Goal: Task Accomplishment & Management: Use online tool/utility

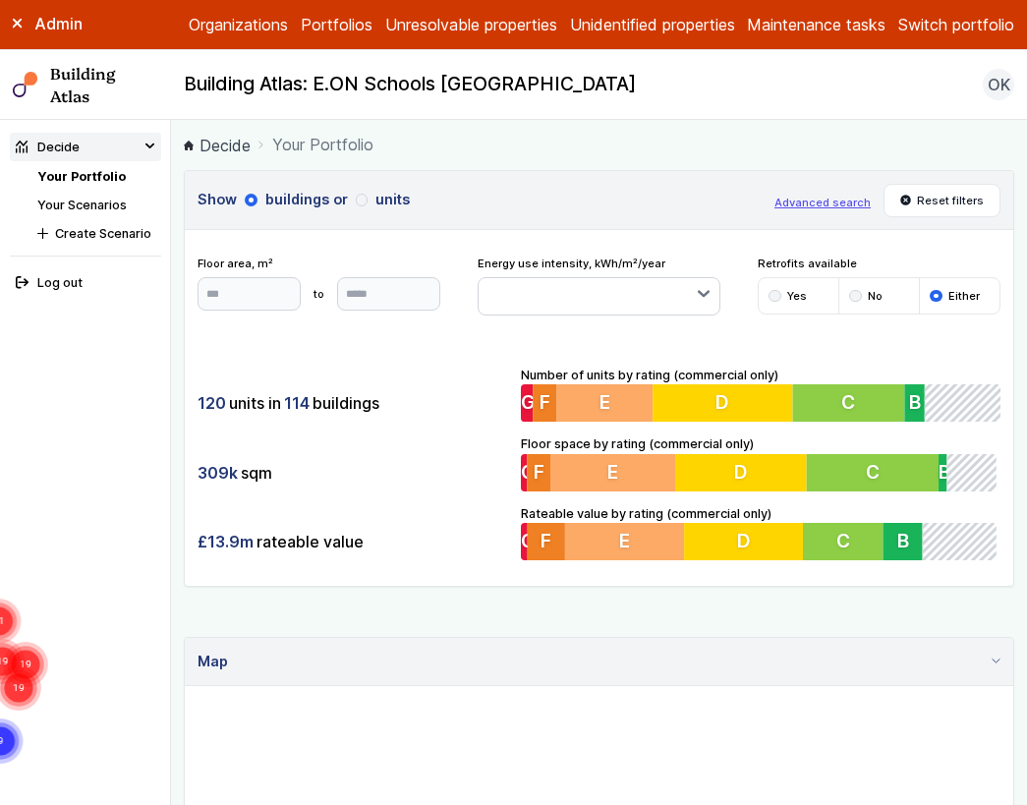
click at [86, 210] on link "Your Scenarios" at bounding box center [81, 204] width 89 height 15
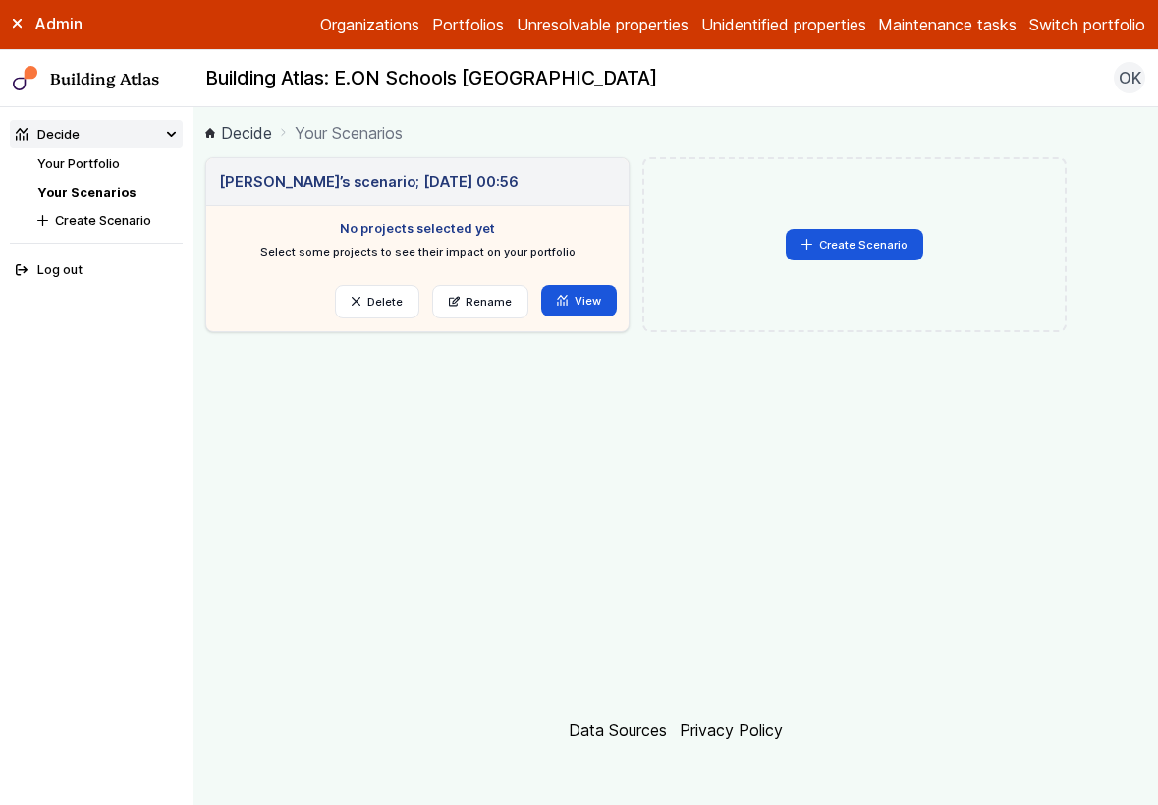
click at [106, 161] on link "Your Portfolio" at bounding box center [78, 163] width 83 height 15
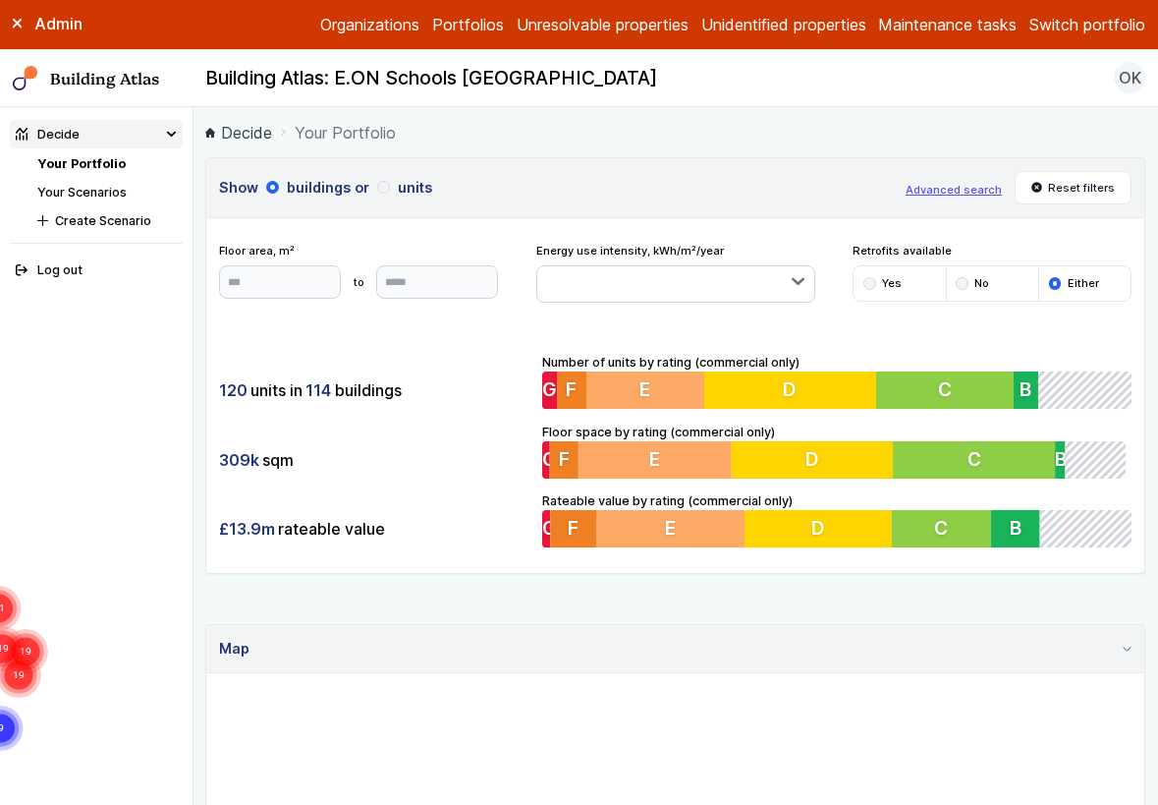
click at [82, 194] on link "Your Scenarios" at bounding box center [81, 192] width 89 height 15
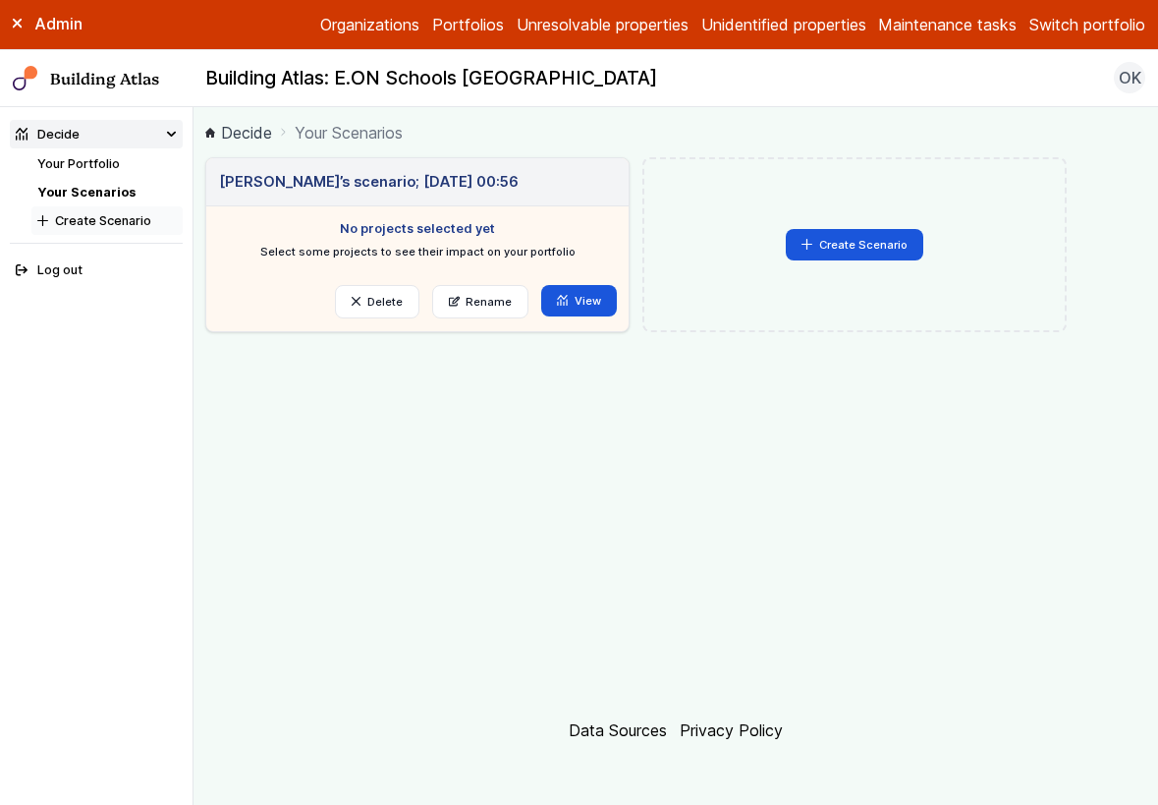
click at [87, 226] on button "Create Scenario" at bounding box center [106, 220] width 151 height 28
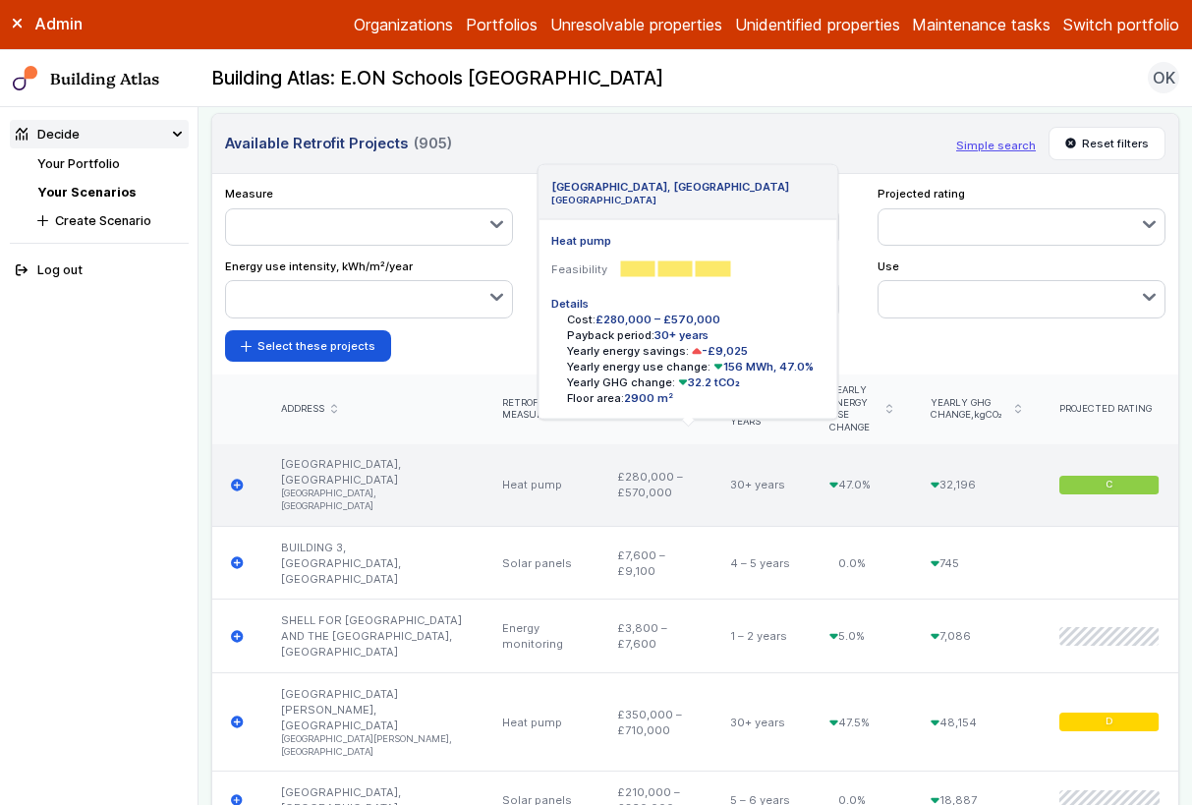
scroll to position [751, 0]
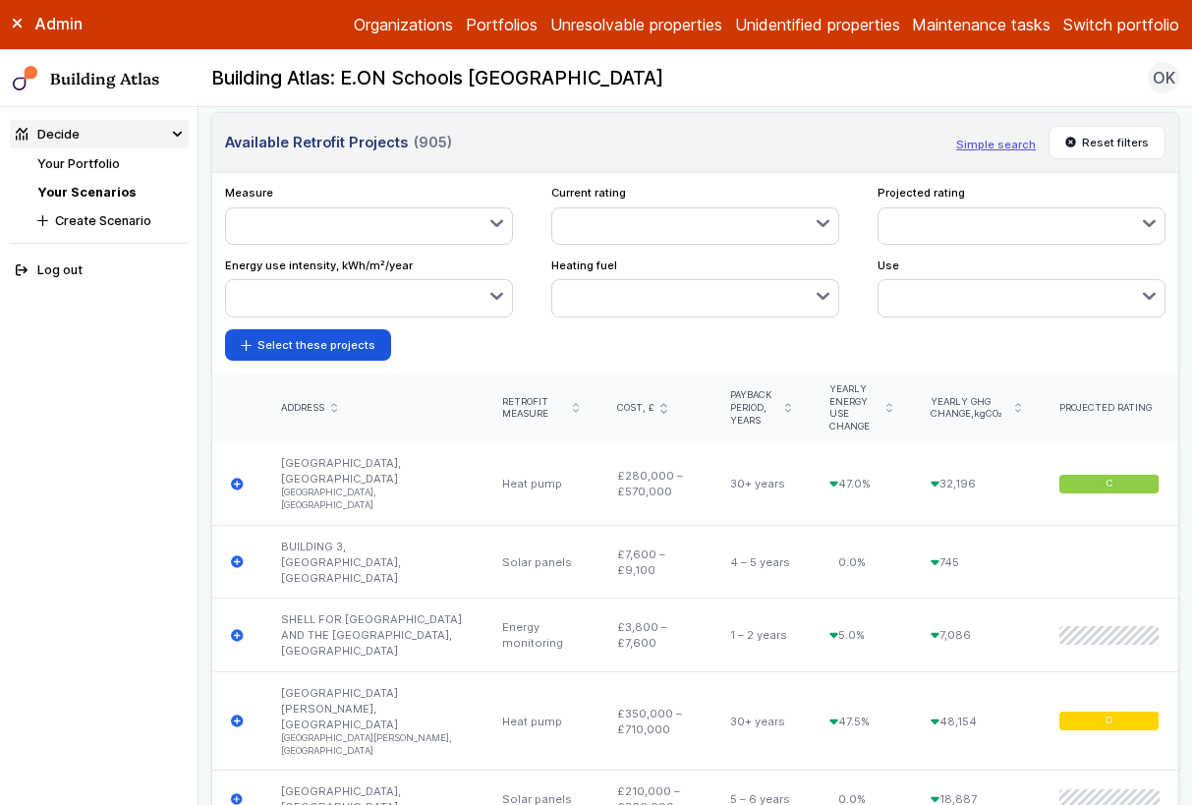
click at [1010, 404] on div "Yearly GHG change, kgCO₂" at bounding box center [976, 407] width 129 height 69
click at [1015, 404] on icon "submit" at bounding box center [1017, 408] width 5 height 8
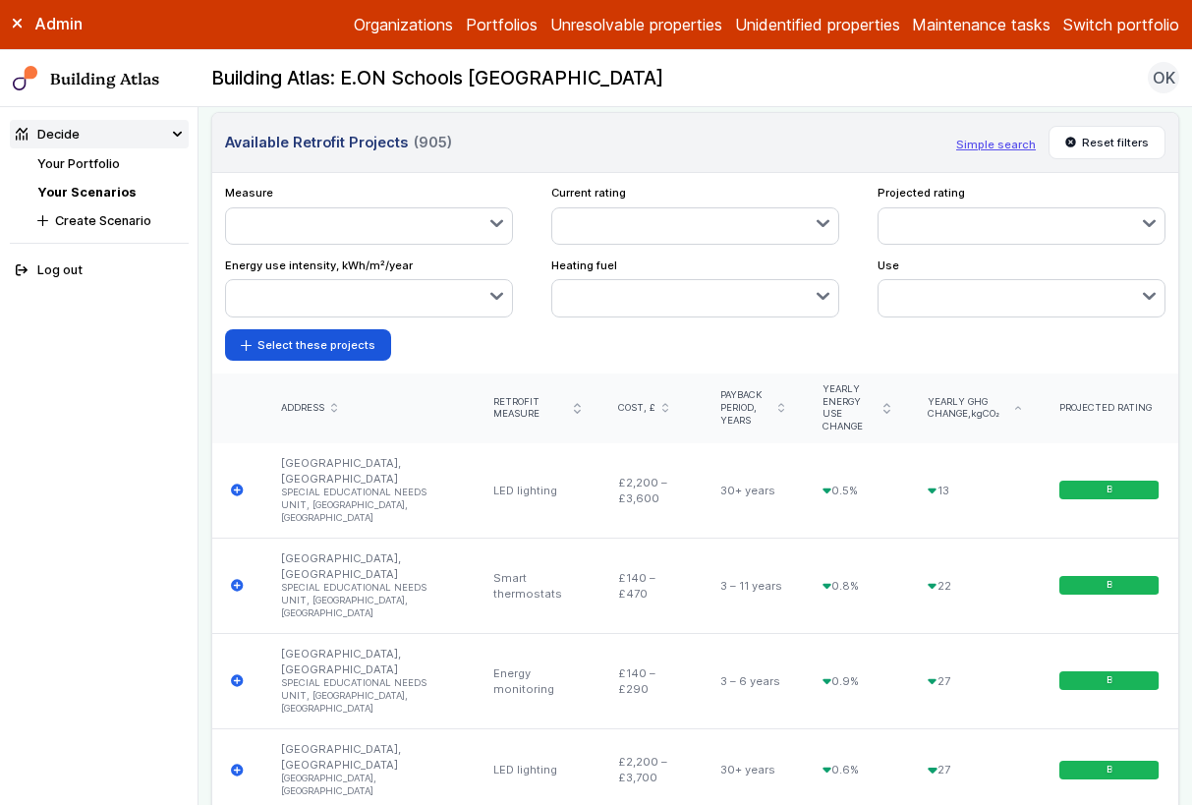
click at [1002, 405] on div "Yearly GHG change, kgCO₂" at bounding box center [973, 409] width 93 height 26
click at [1015, 407] on icon "submit" at bounding box center [1017, 408] width 5 height 2
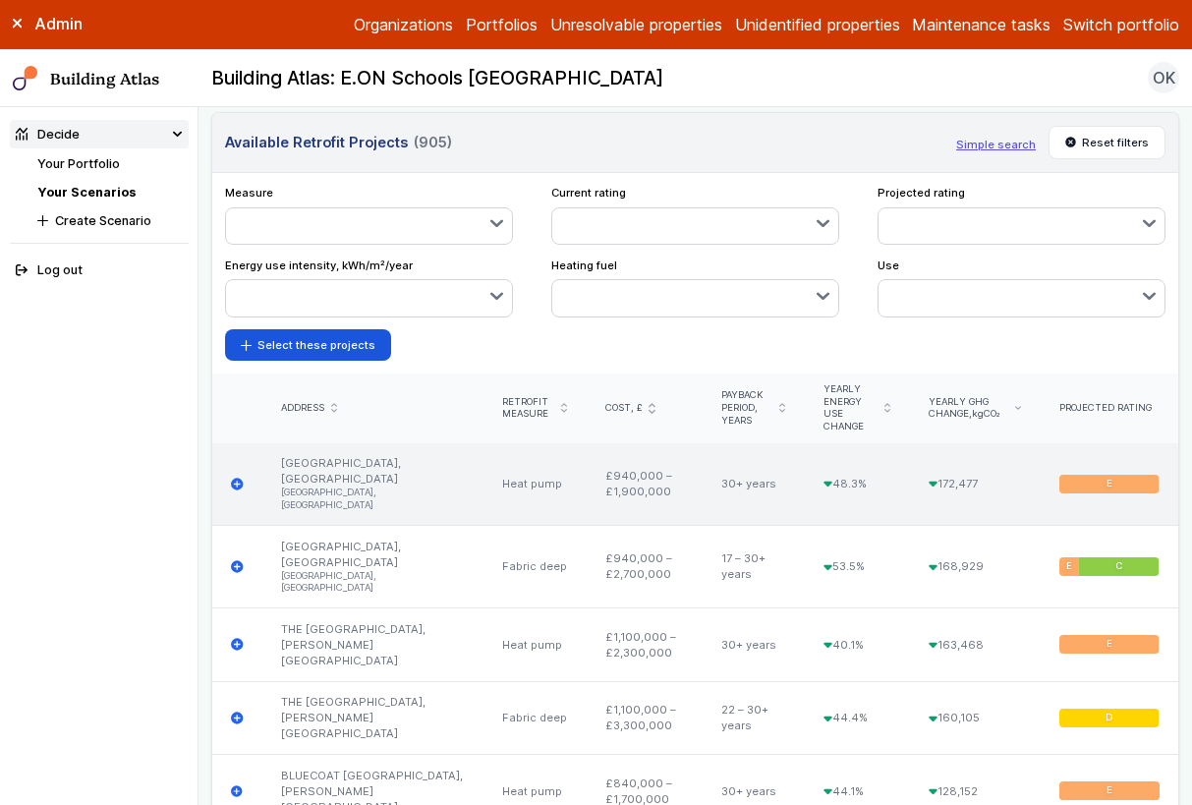
click at [241, 481] on icon "submit" at bounding box center [237, 483] width 12 height 12
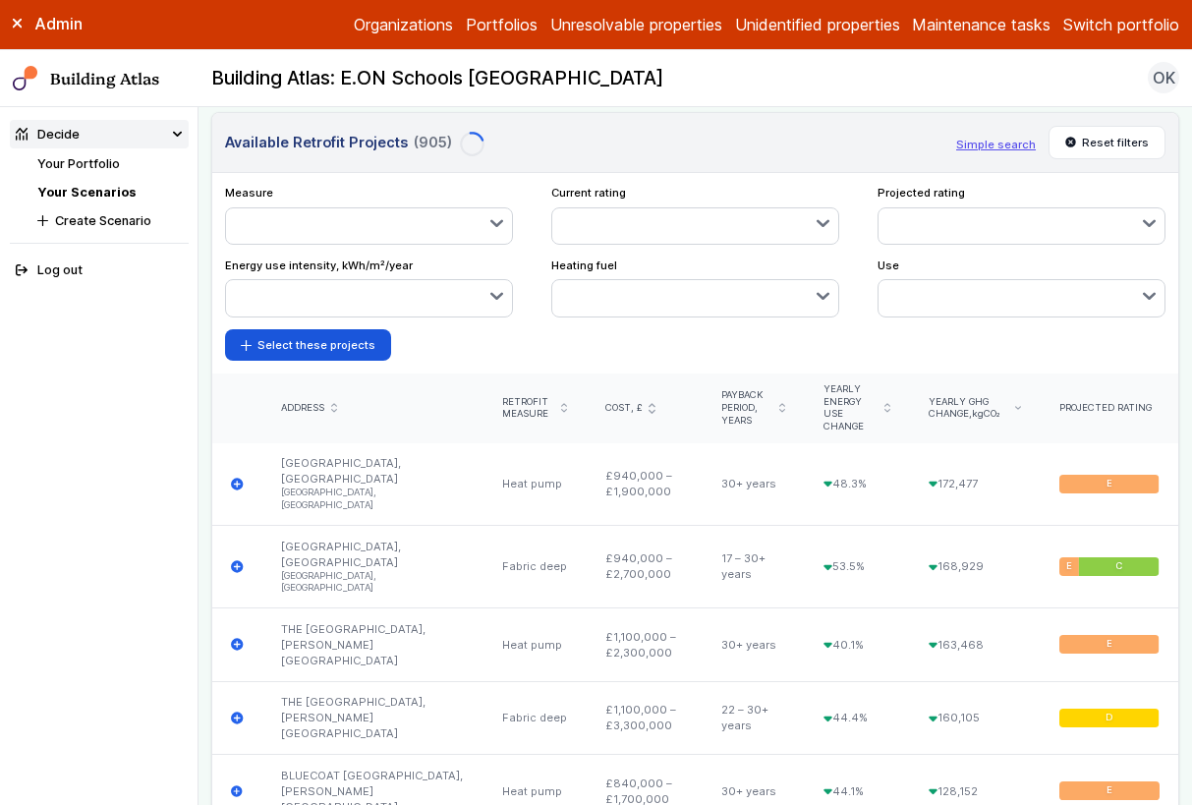
scroll to position [908, 0]
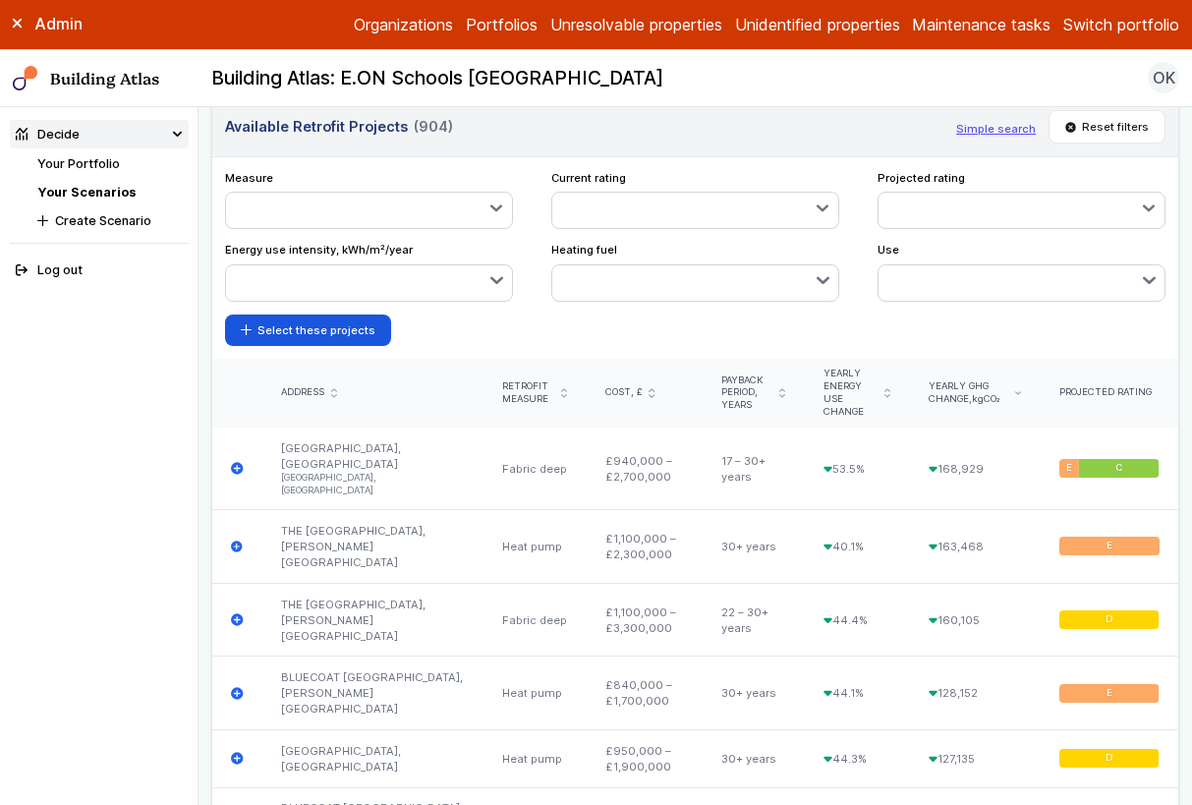
click at [1131, 36] on div "Admin Organizations Portfolios Unresolvable properties Unidentified properties …" at bounding box center [596, 25] width 1192 height 50
click at [1131, 28] on button "Switch portfolio" at bounding box center [1121, 25] width 116 height 24
click at [0, 0] on button "GP surgeries" at bounding box center [0, 0] width 0 height 0
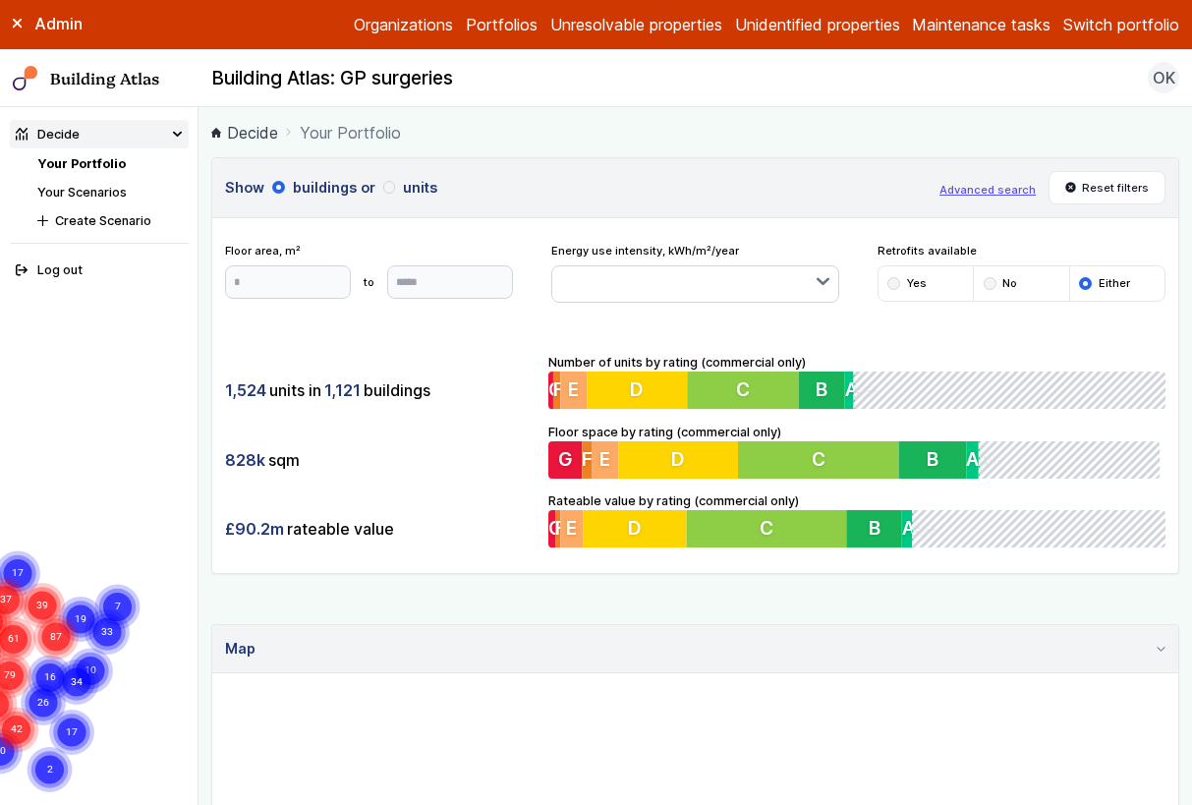
click at [96, 178] on nav "Your Portfolio Your Scenarios Create Scenario" at bounding box center [112, 192] width 150 height 76
click at [96, 187] on link "Your Scenarios" at bounding box center [81, 192] width 89 height 15
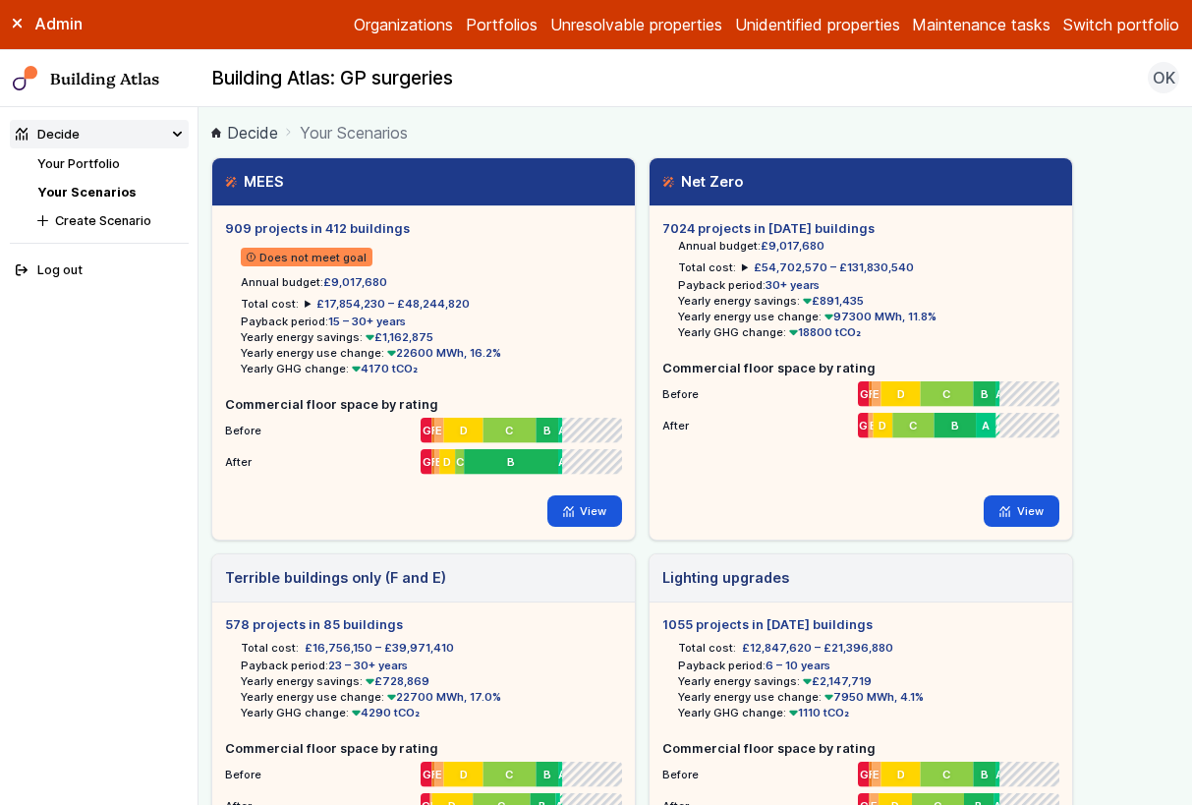
click at [1142, 28] on button "Switch portfolio" at bounding box center [1121, 25] width 116 height 24
click at [0, 0] on button "E.ON Sites" at bounding box center [0, 0] width 0 height 0
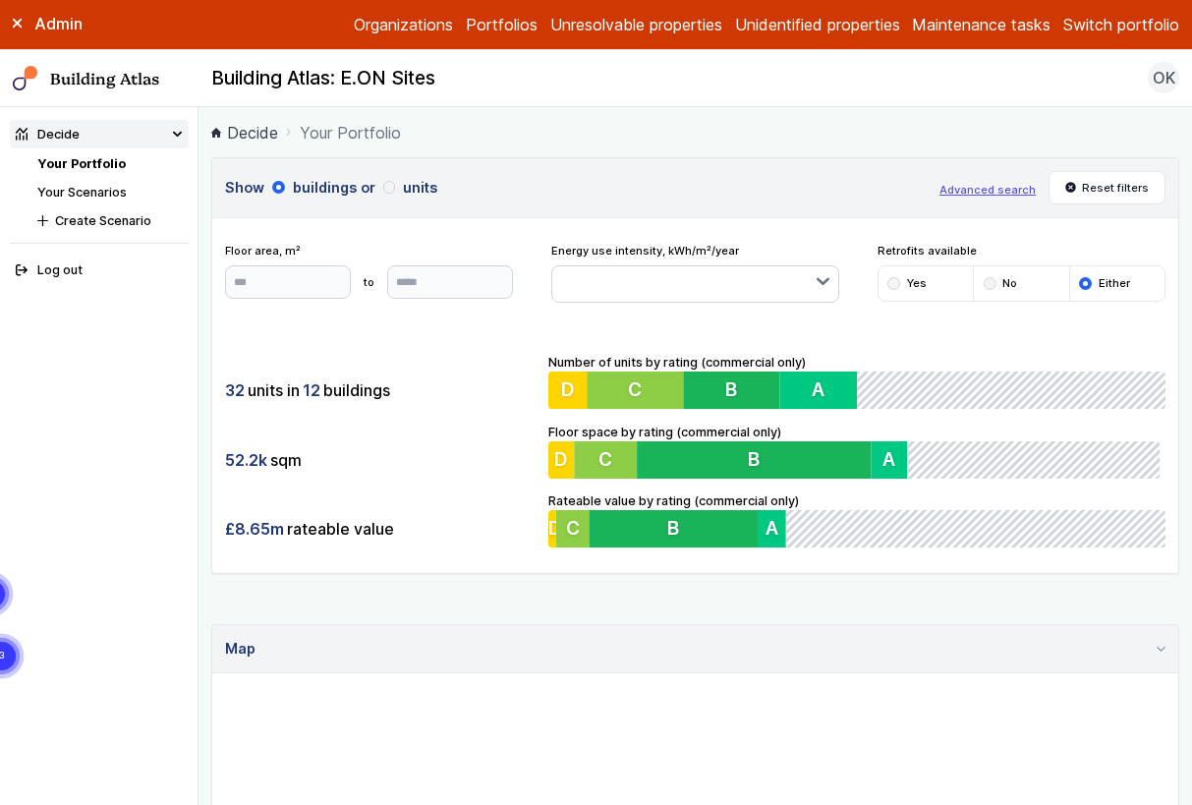
click at [97, 192] on link "Your Scenarios" at bounding box center [81, 192] width 89 height 15
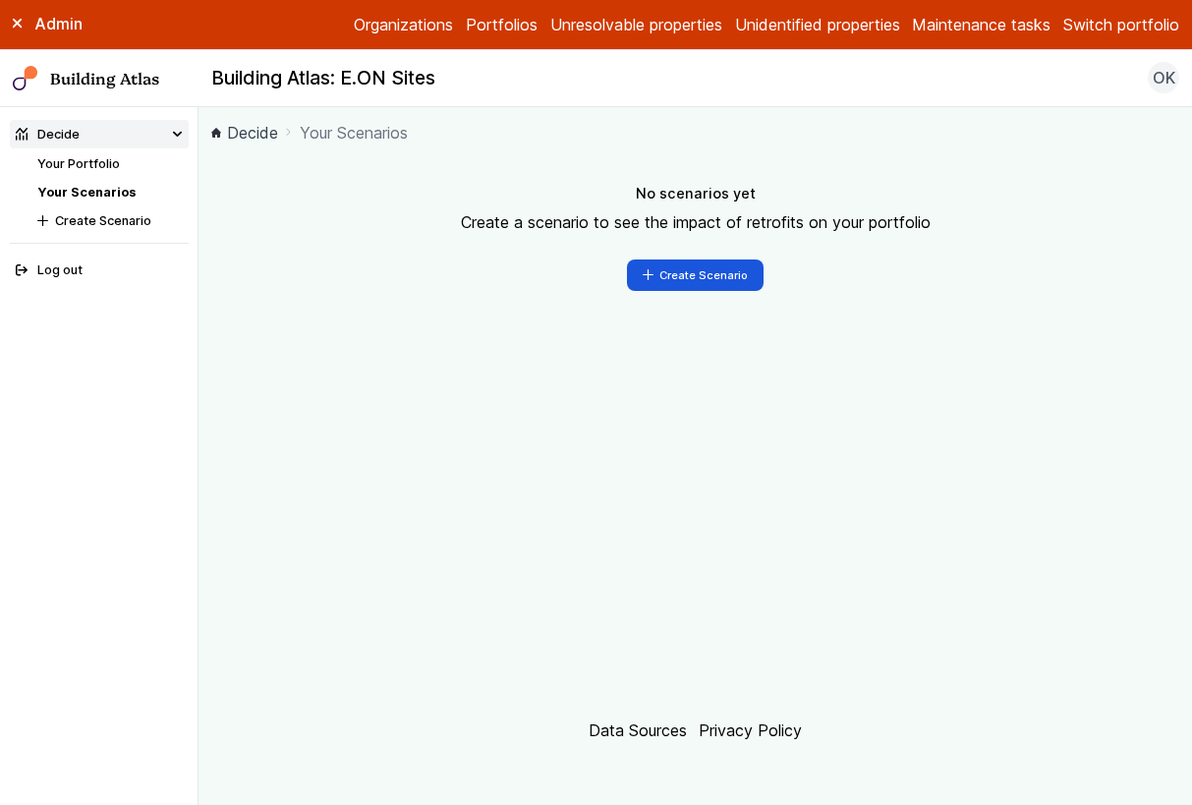
click at [106, 160] on link "Your Portfolio" at bounding box center [78, 163] width 83 height 15
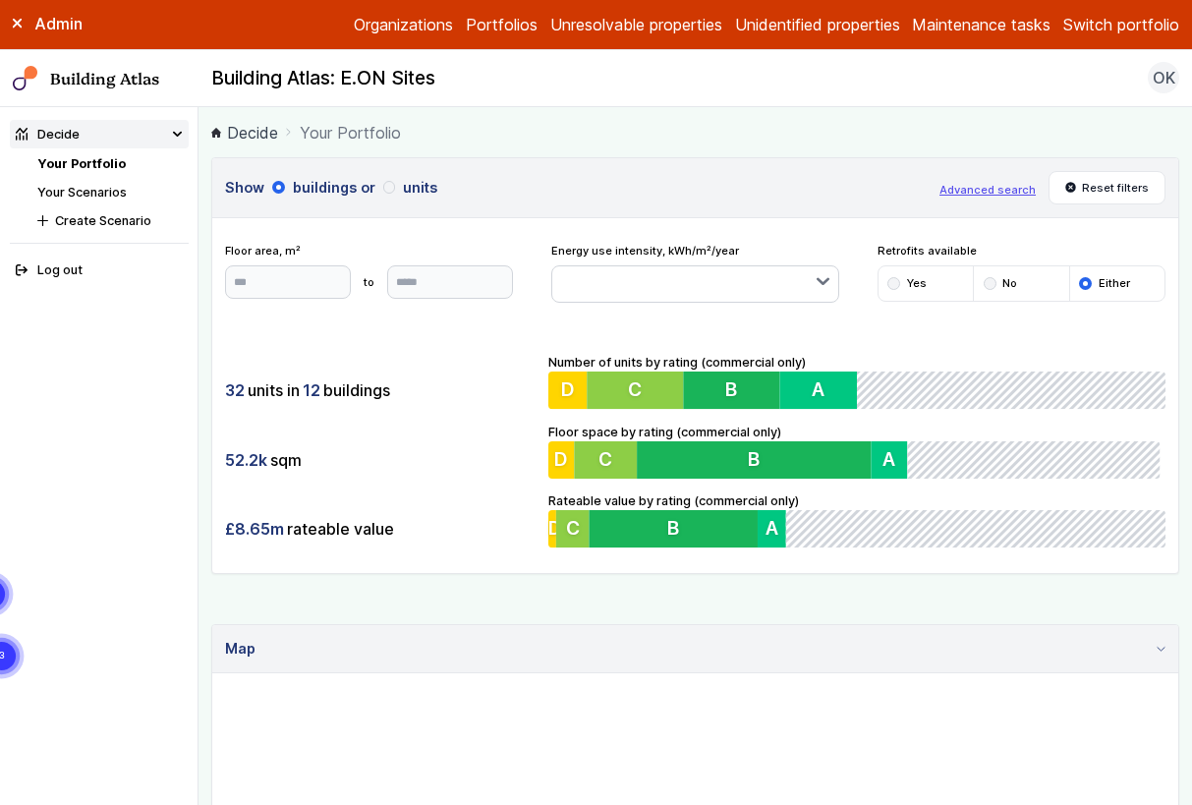
click at [1141, 29] on button "Switch portfolio" at bounding box center [1121, 25] width 116 height 24
click at [0, 0] on button "Assura" at bounding box center [0, 0] width 0 height 0
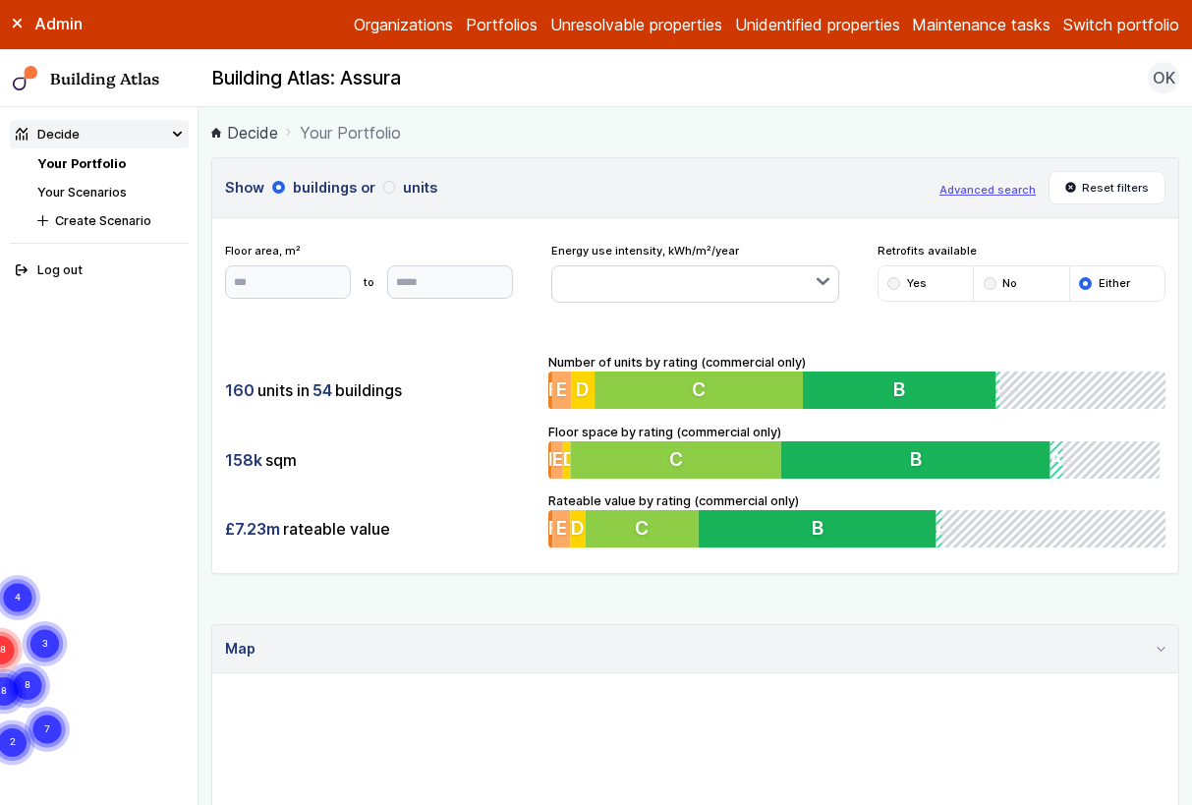
click at [105, 190] on link "Your Scenarios" at bounding box center [81, 192] width 89 height 15
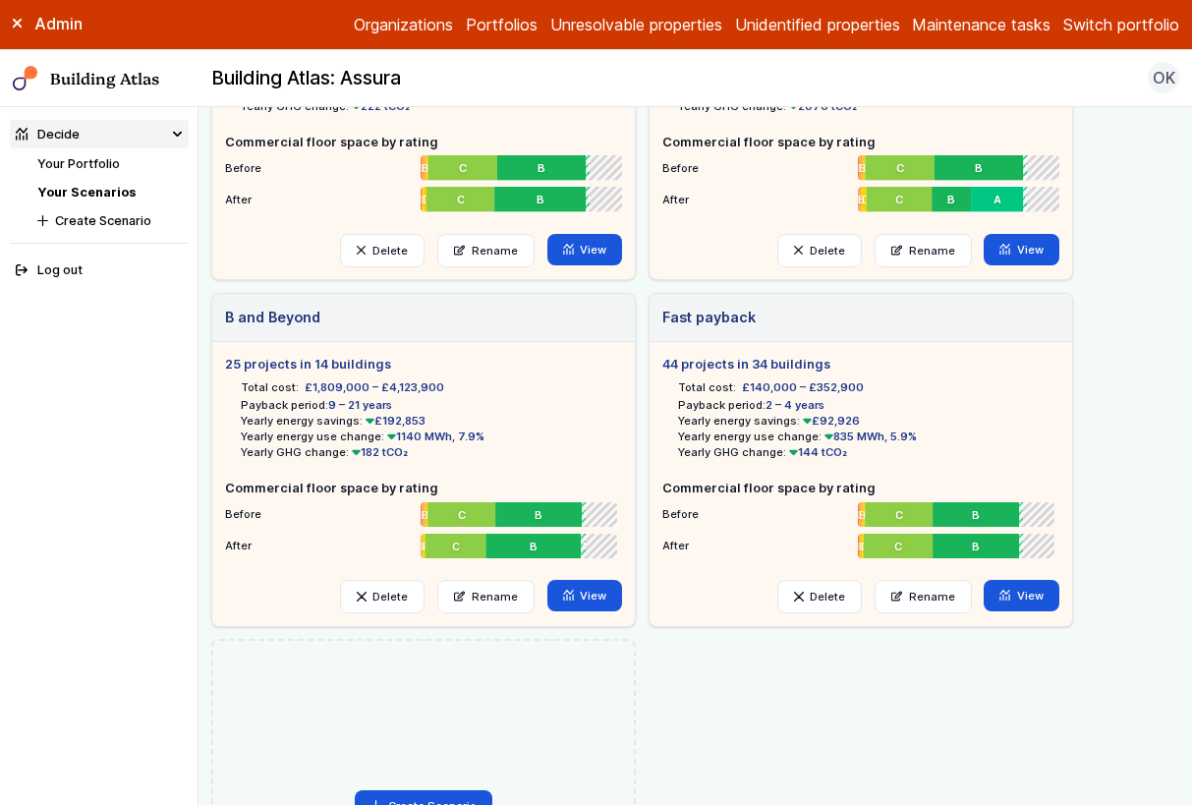
scroll to position [138, 0]
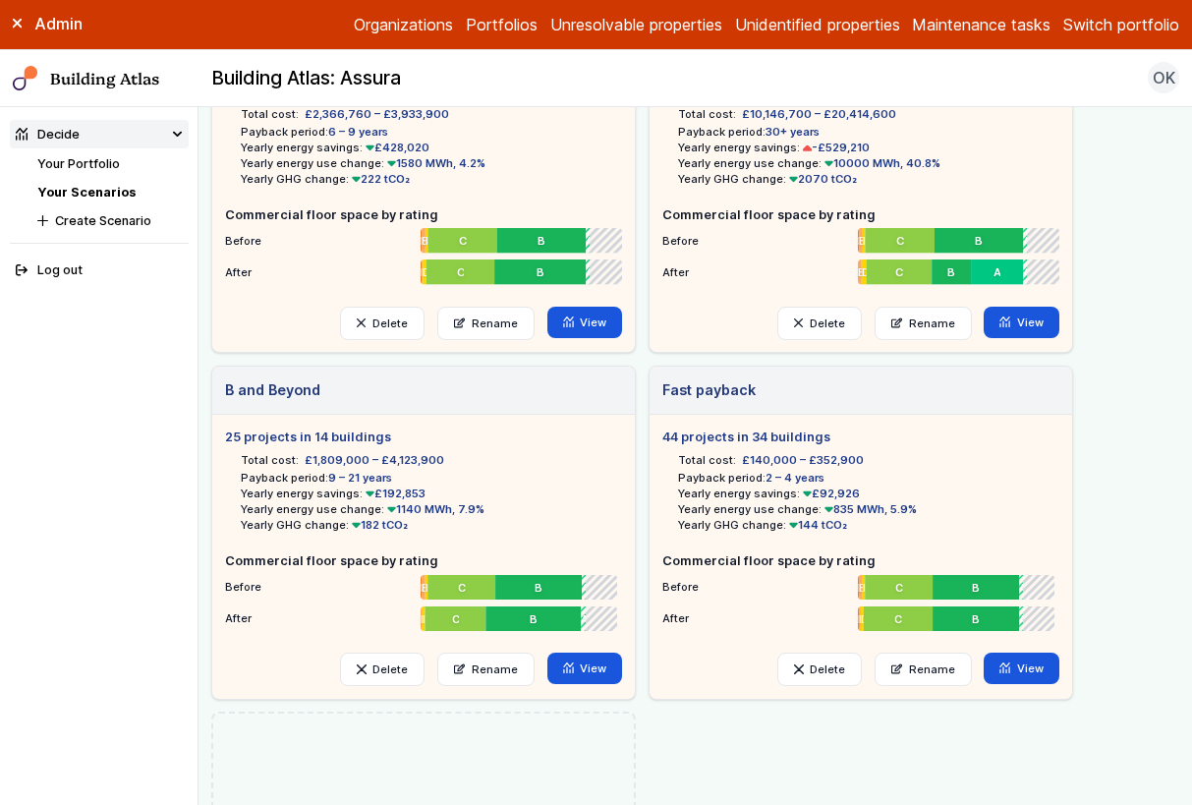
click at [1137, 26] on button "Switch portfolio" at bounding box center [1121, 25] width 116 height 24
click at [0, 0] on button "Skipton" at bounding box center [0, 0] width 0 height 0
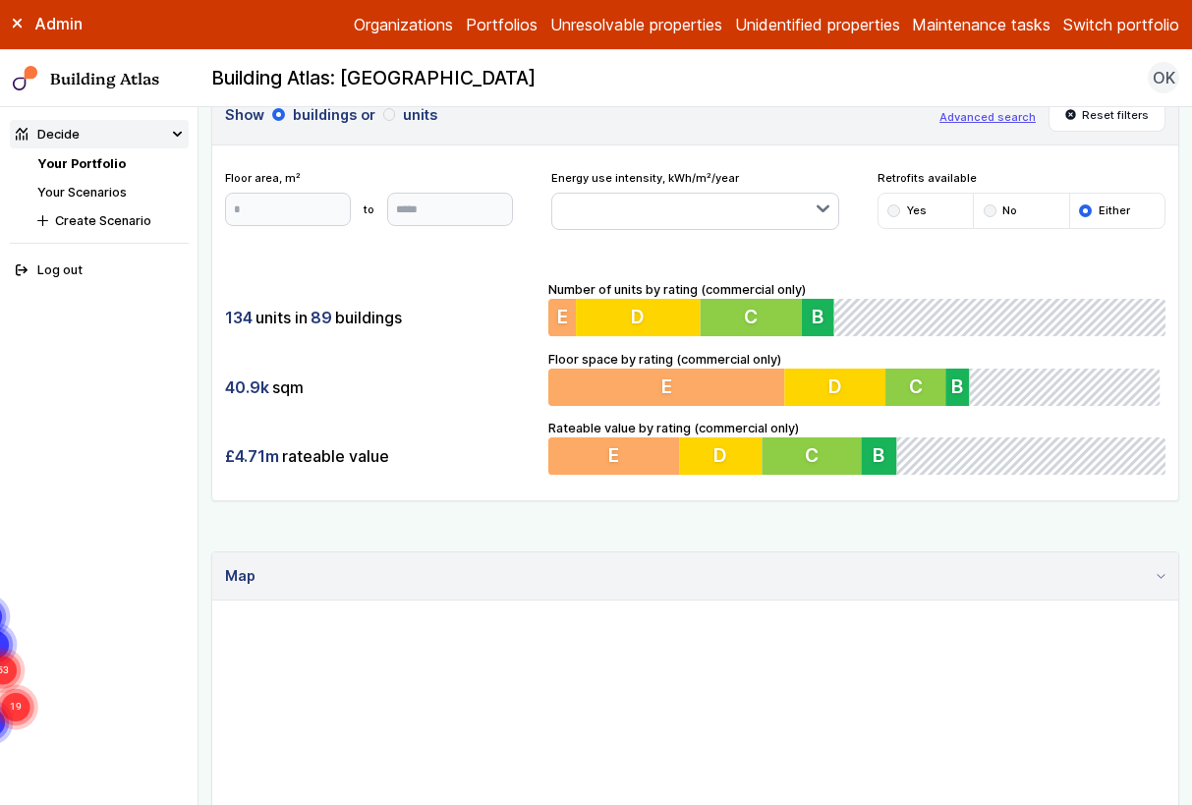
scroll to position [229, 0]
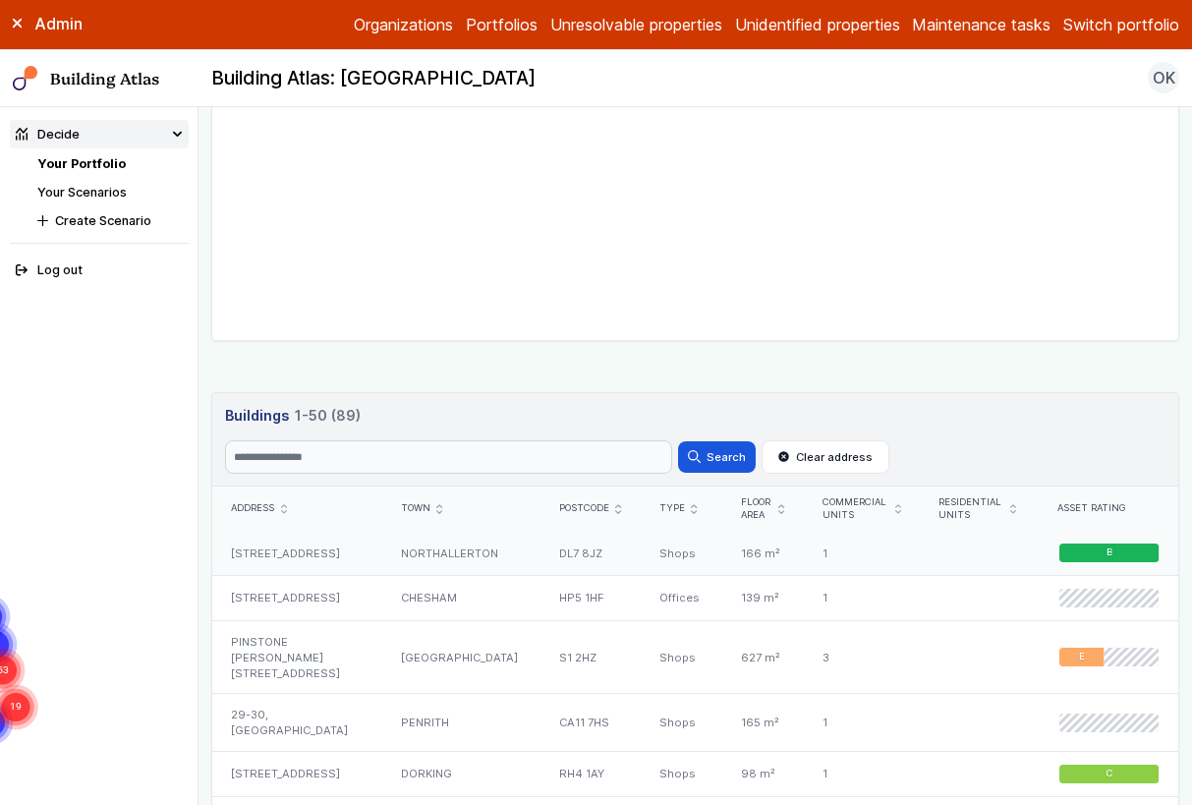
scroll to position [754, 0]
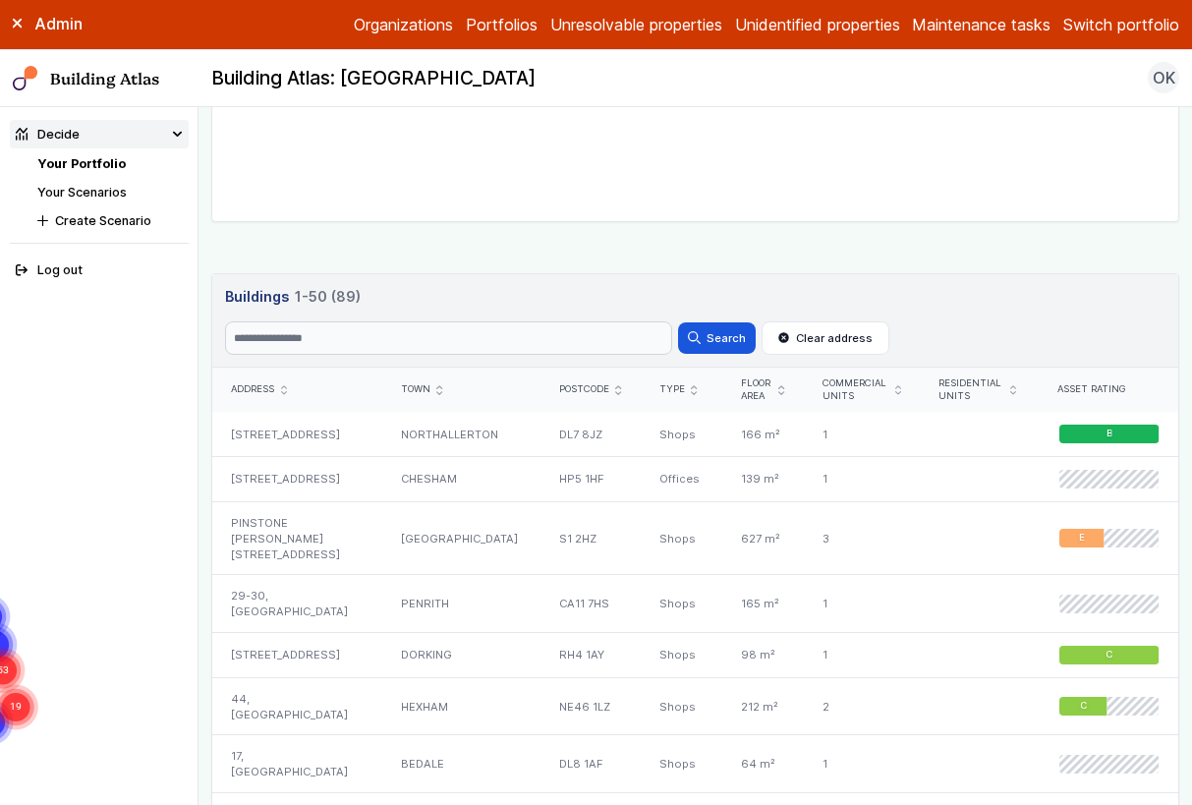
click at [1128, 28] on button "Switch portfolio" at bounding box center [1121, 25] width 116 height 24
click at [0, 0] on button "E.ON Schools [GEOGRAPHIC_DATA]" at bounding box center [0, 0] width 0 height 0
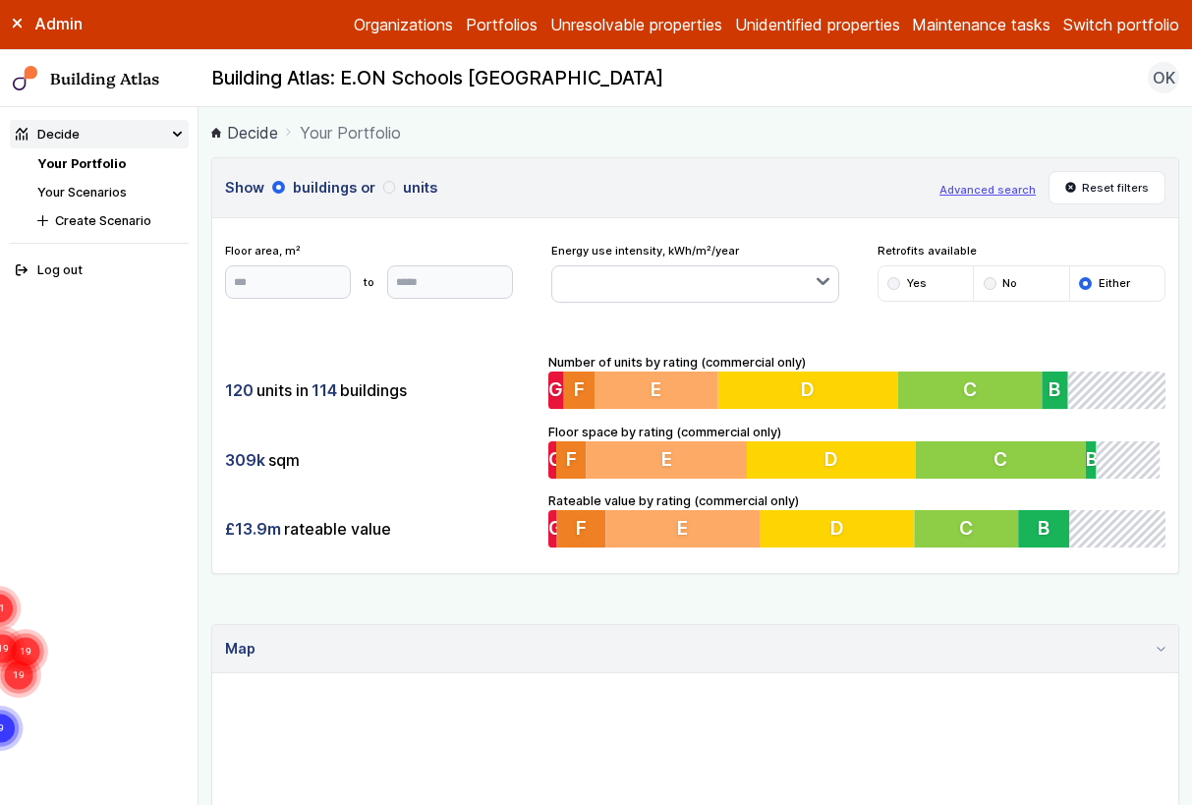
click at [103, 188] on link "Your Scenarios" at bounding box center [81, 192] width 89 height 15
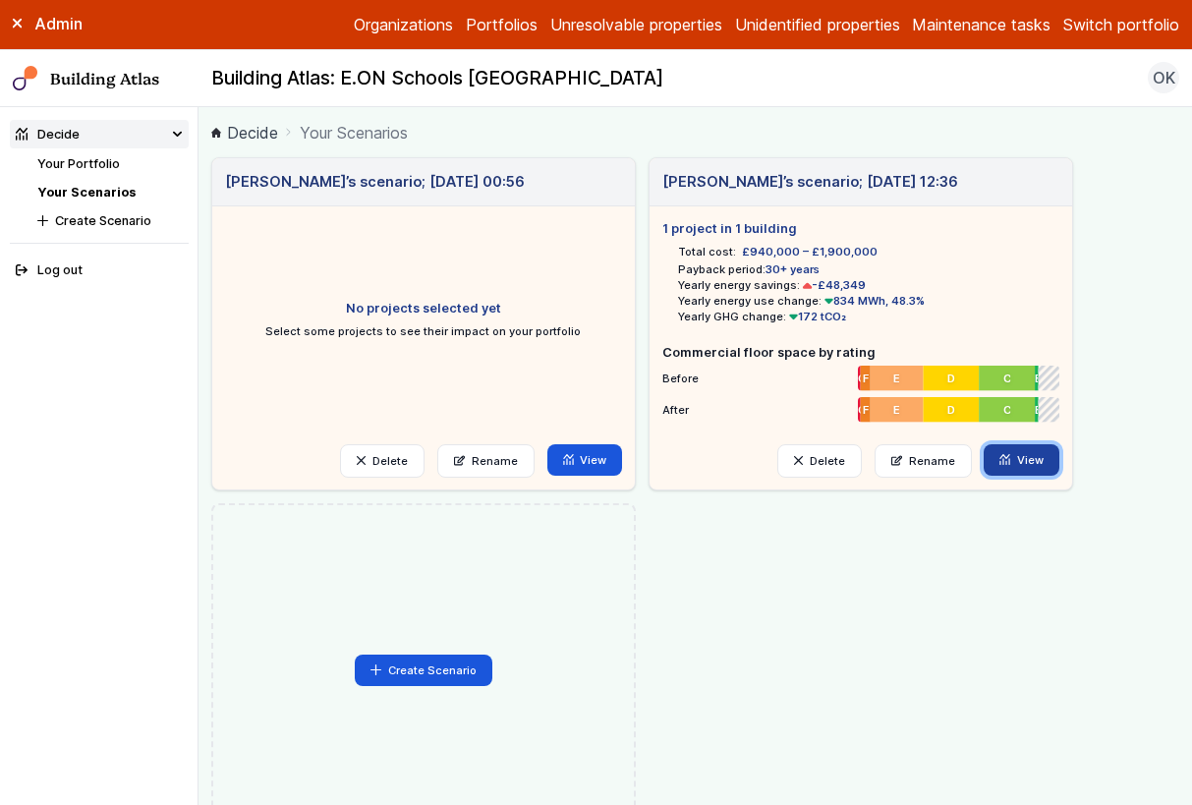
click at [1026, 463] on link "View" at bounding box center [1021, 459] width 76 height 31
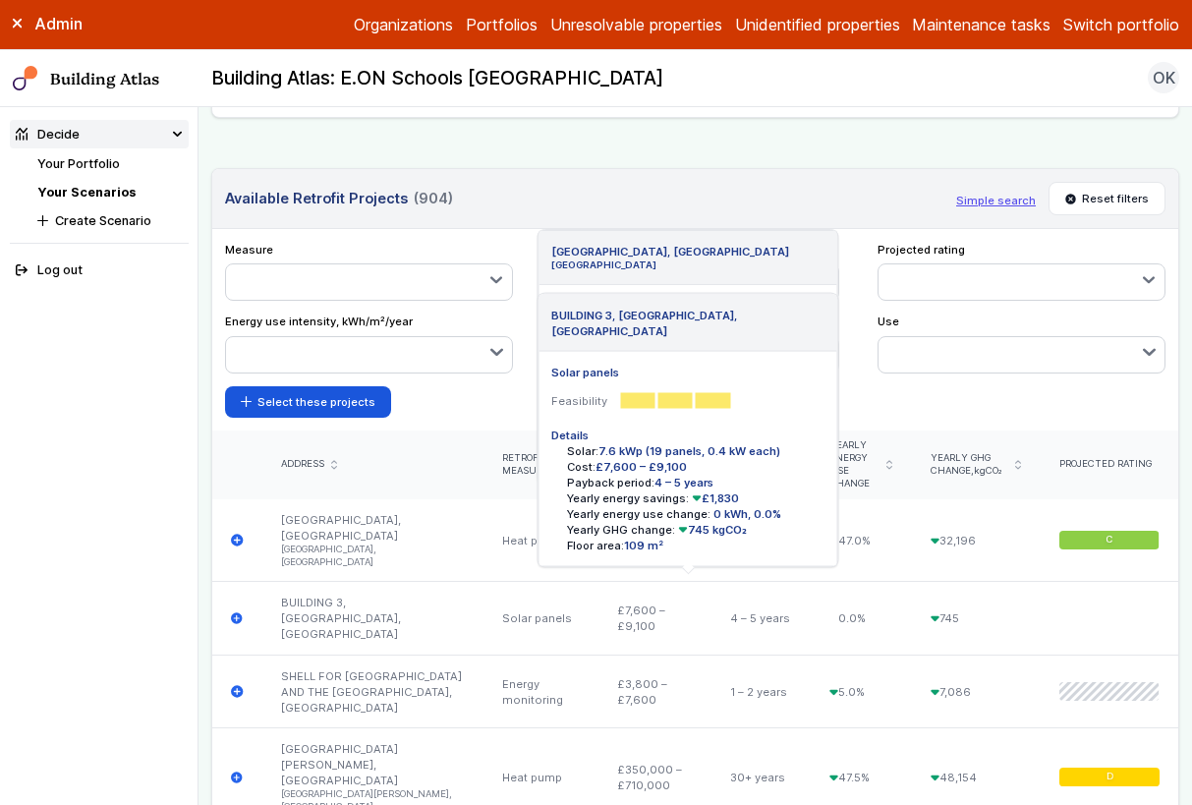
scroll to position [843, 0]
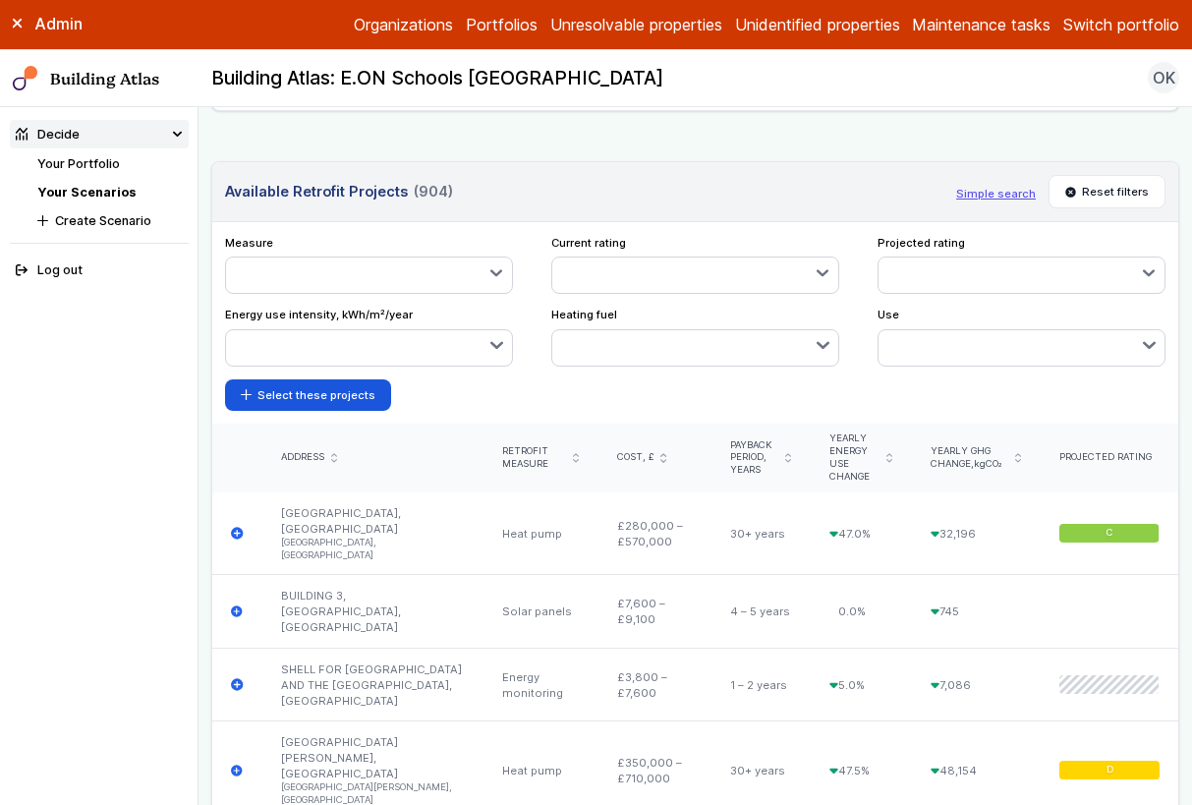
click at [1015, 463] on icon "submit" at bounding box center [1018, 458] width 6 height 10
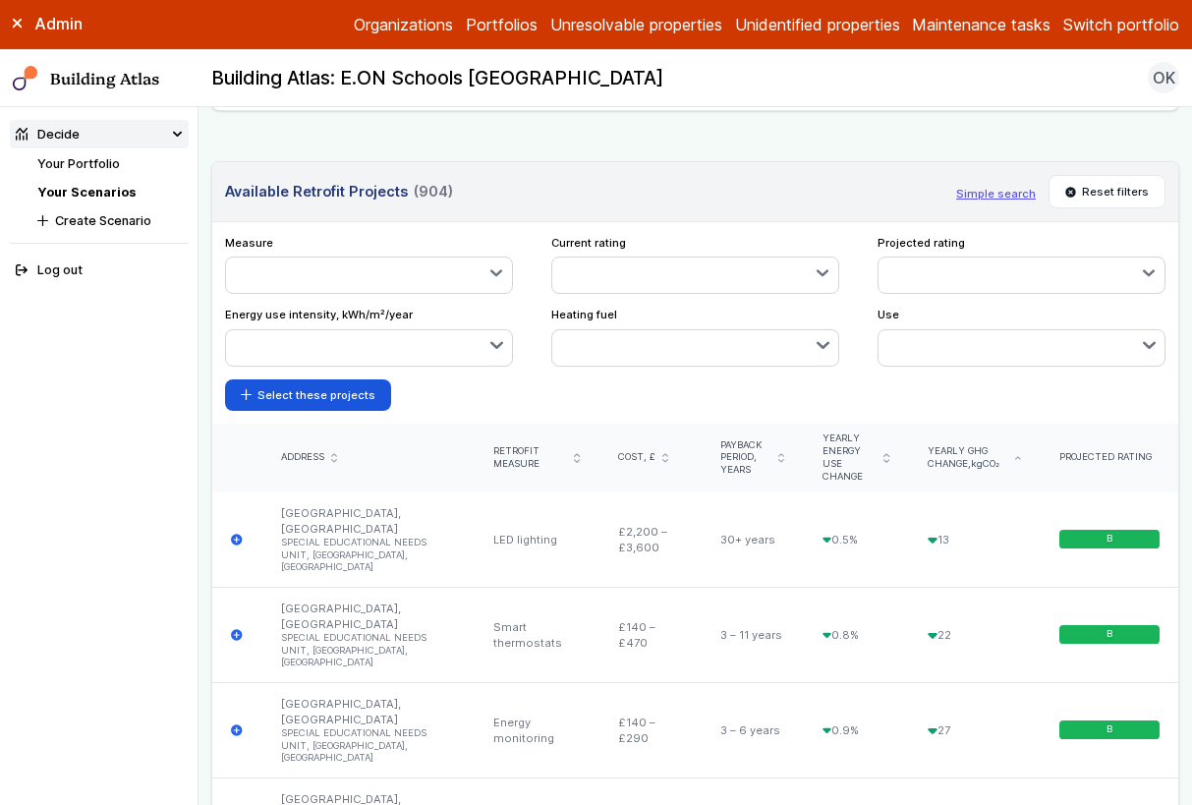
click at [1015, 459] on icon "submit" at bounding box center [1017, 458] width 5 height 2
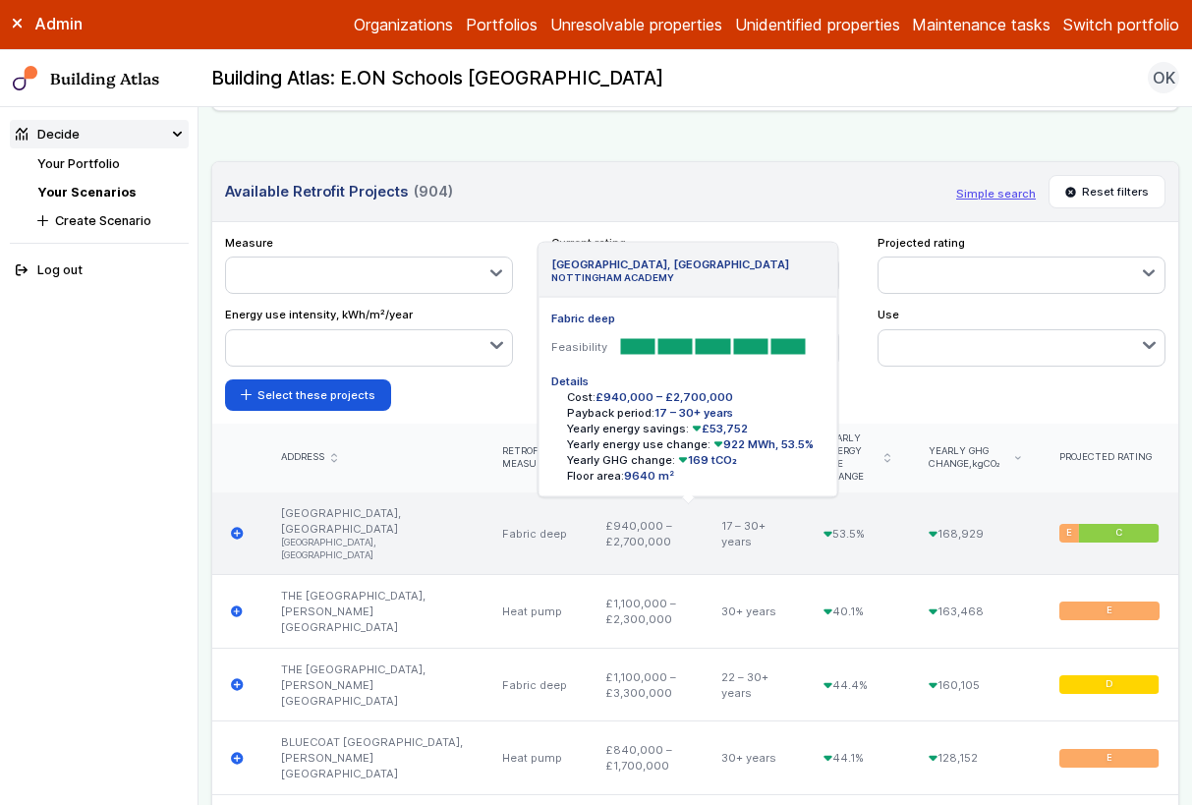
click at [235, 539] on icon "submit" at bounding box center [237, 534] width 12 height 12
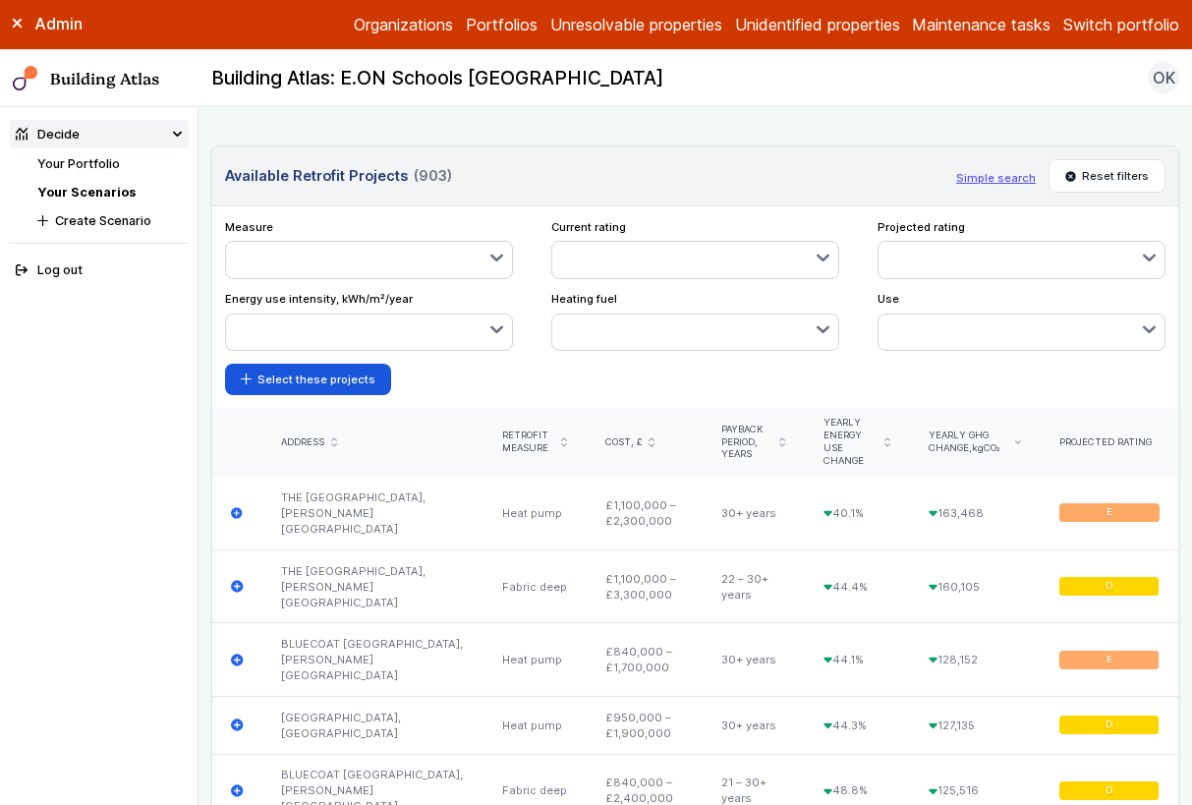
click at [468, 277] on button "button" at bounding box center [369, 259] width 287 height 35
click at [0, 0] on span "Heat pump" at bounding box center [0, 0] width 0 height 0
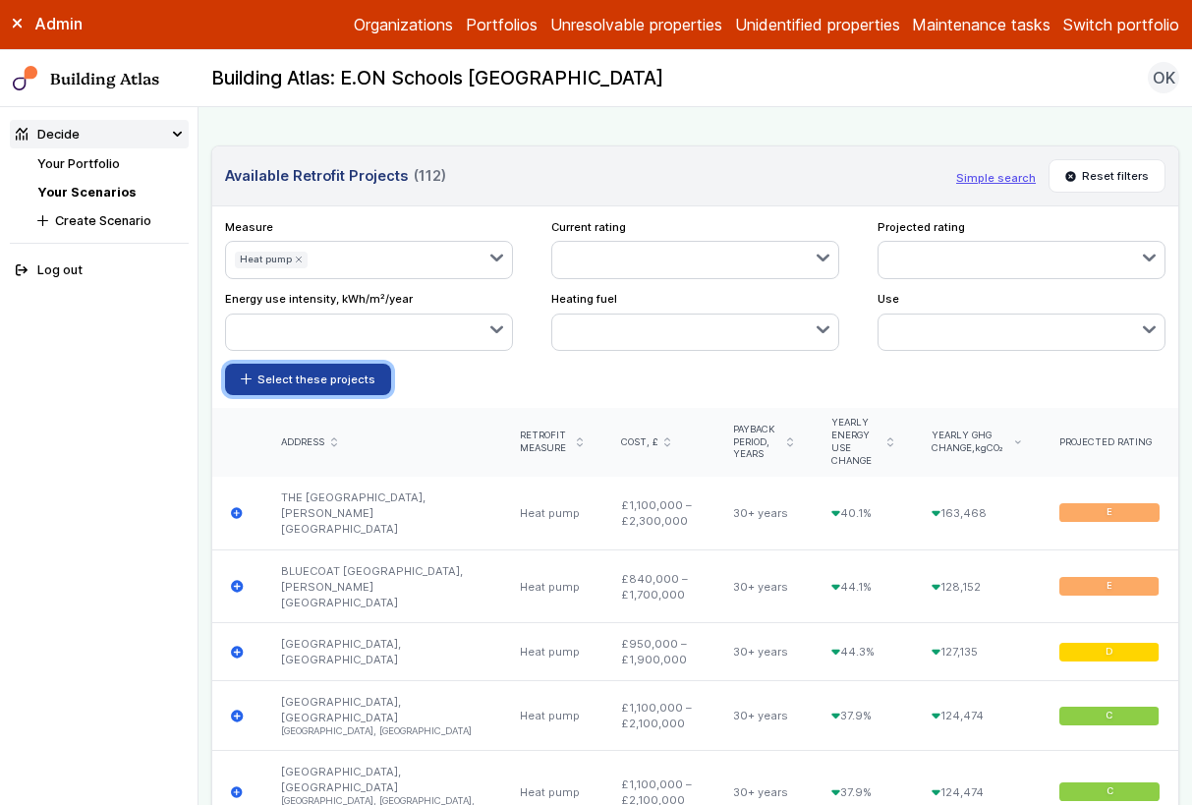
click at [370, 395] on button "Select these projects" at bounding box center [308, 378] width 167 height 31
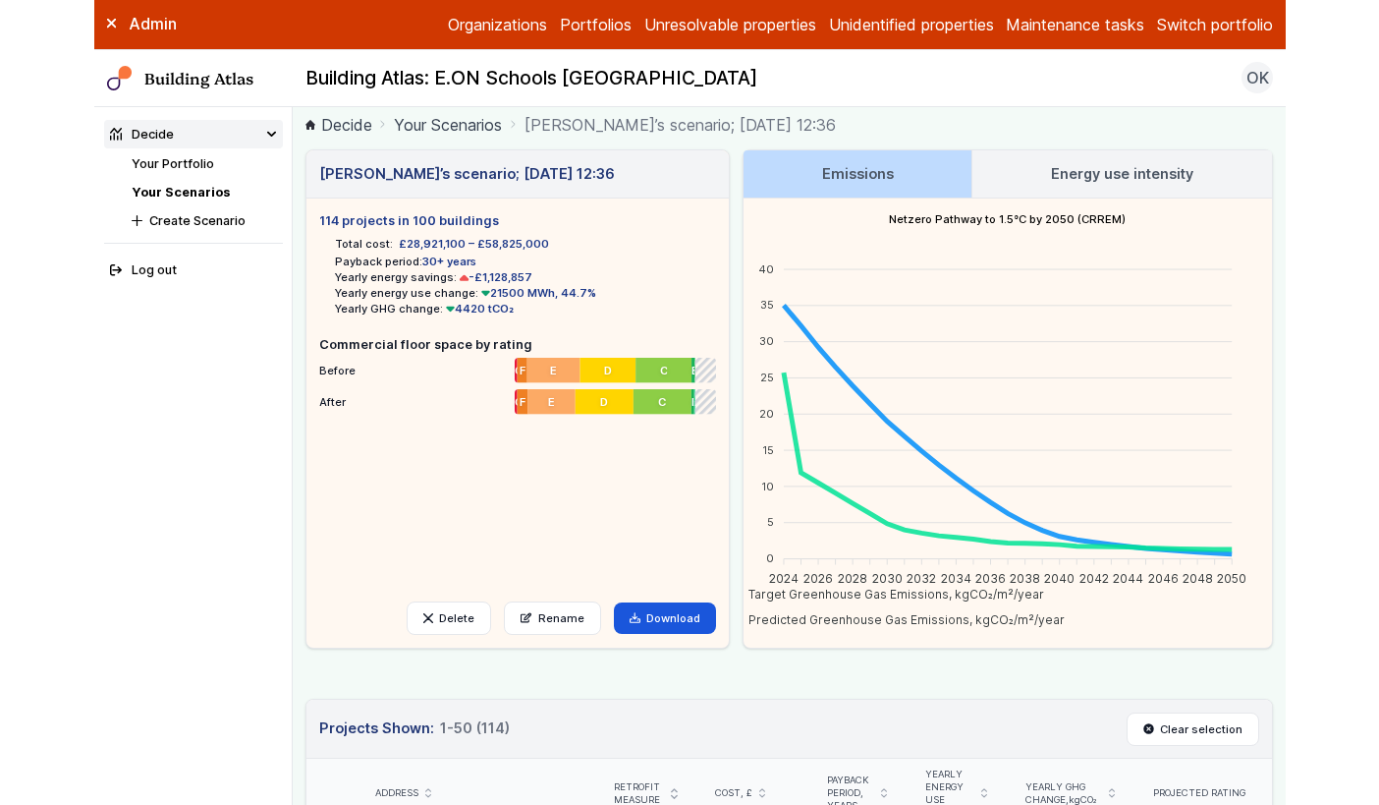
scroll to position [0, 0]
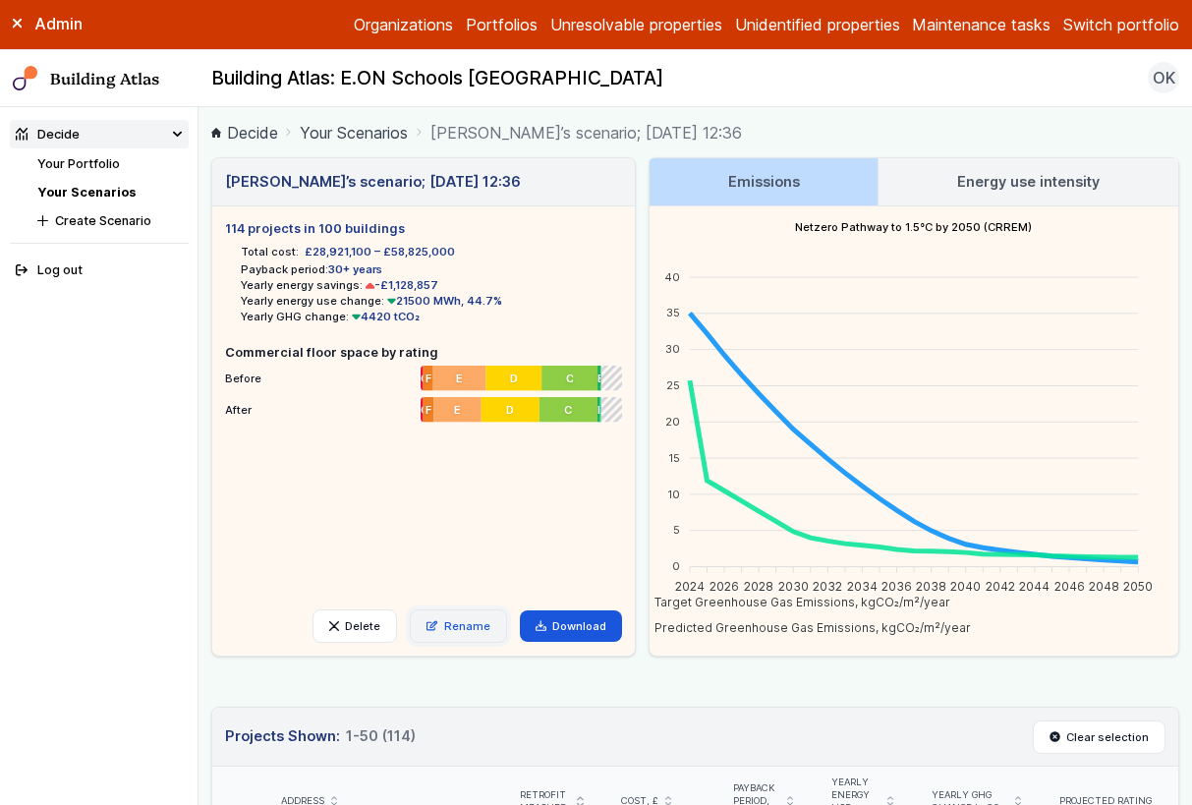
click at [451, 627] on link "Rename" at bounding box center [458, 625] width 97 height 33
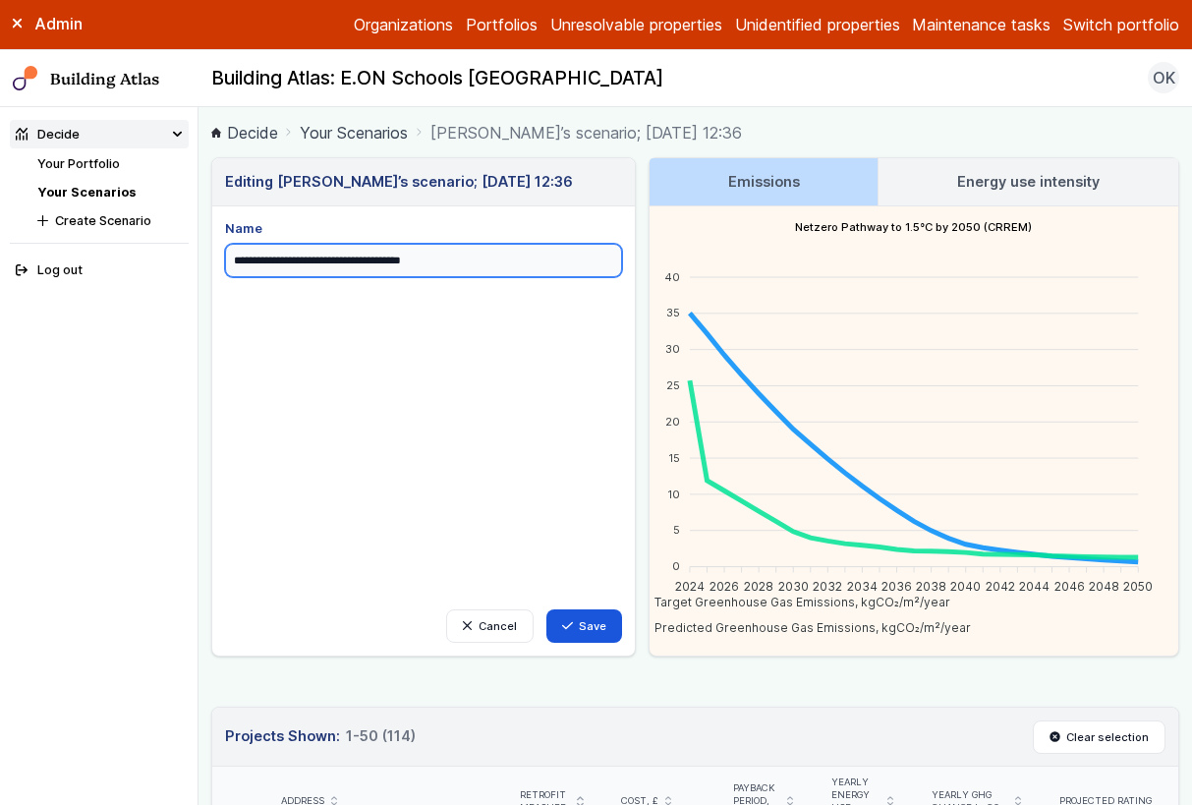
click at [439, 271] on input "**********" at bounding box center [423, 260] width 397 height 33
click at [441, 268] on input "**********" at bounding box center [423, 260] width 397 height 33
type input "**********"
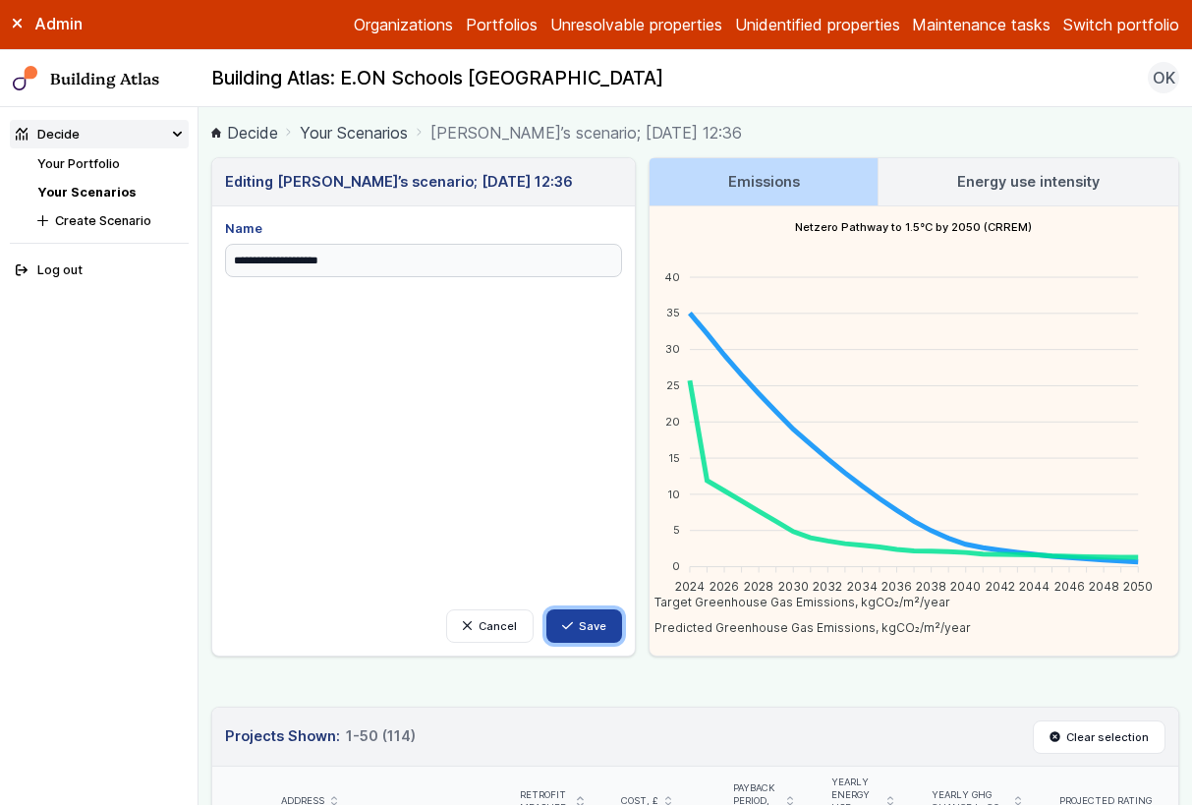
click at [592, 619] on button "Save" at bounding box center [584, 625] width 77 height 33
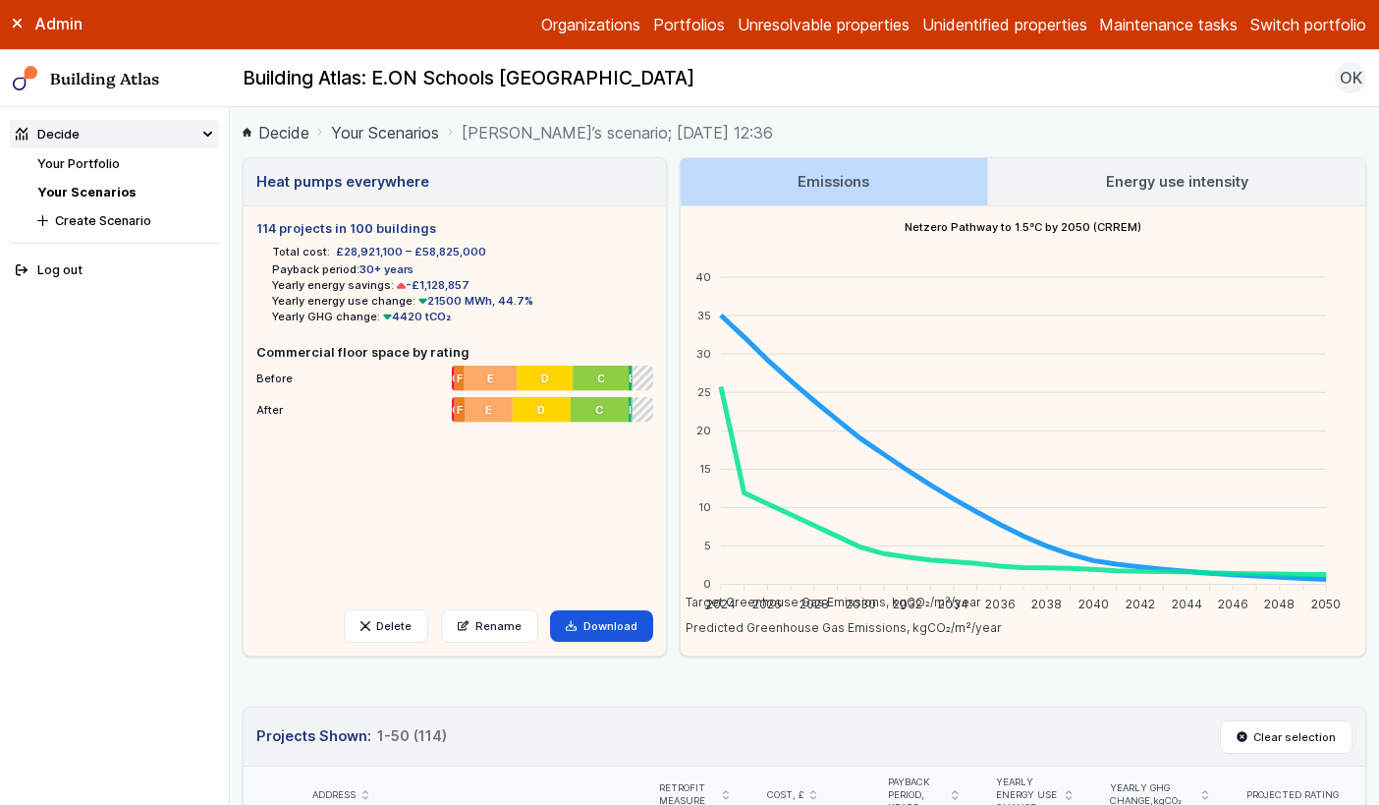
click at [1106, 176] on h3 "Energy use intensity" at bounding box center [1177, 182] width 142 height 22
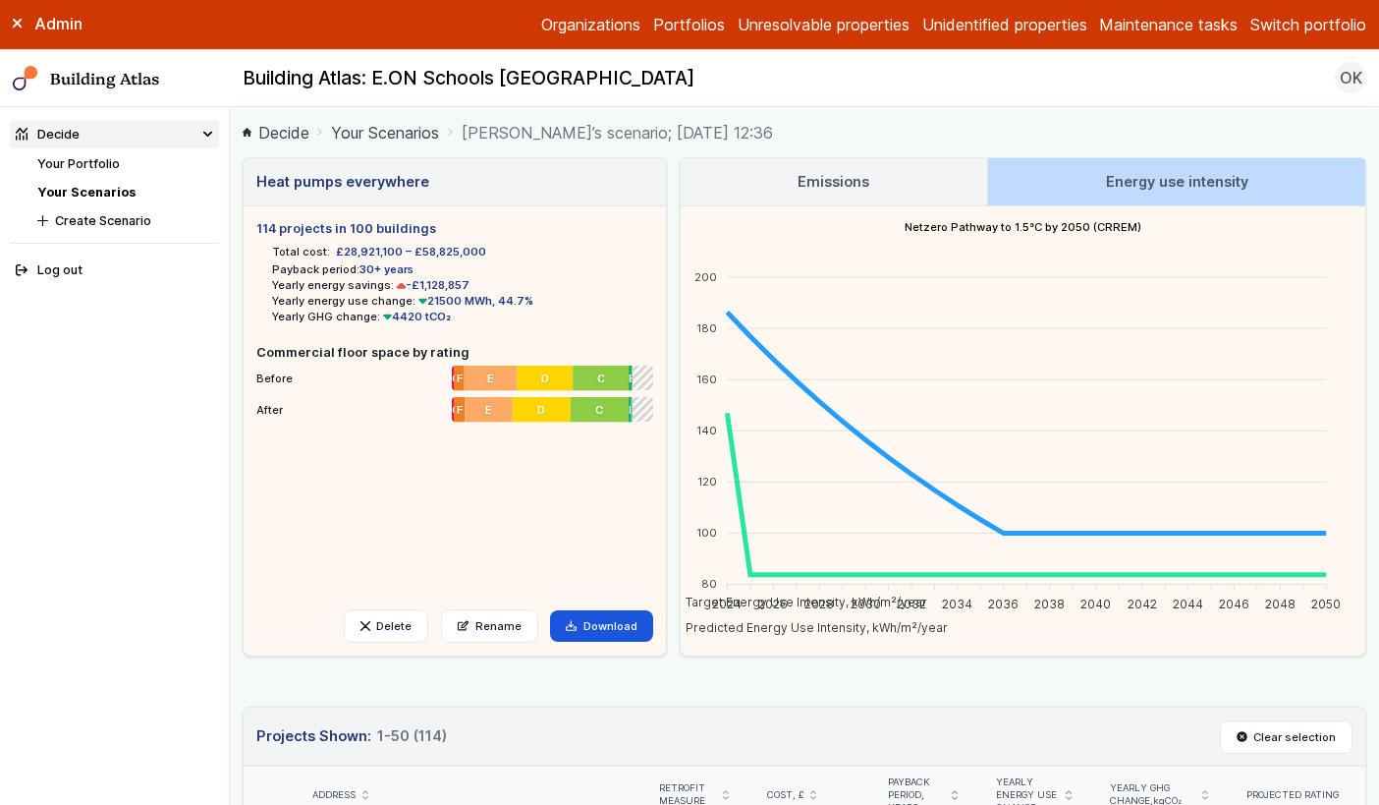
click at [909, 174] on link "Emissions" at bounding box center [834, 181] width 307 height 47
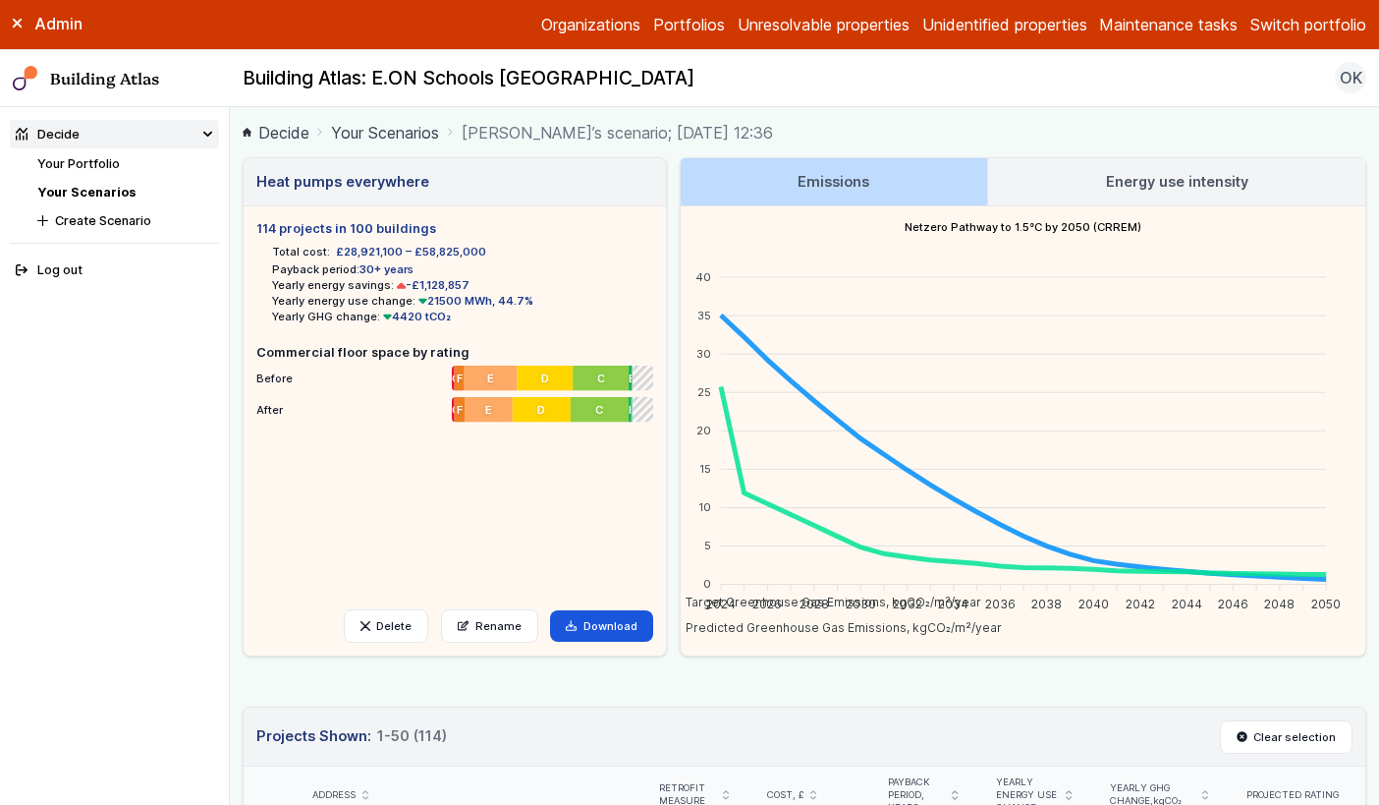
click at [1049, 179] on link "Energy use intensity" at bounding box center [1176, 181] width 377 height 47
